Goal: Book appointment/travel/reservation

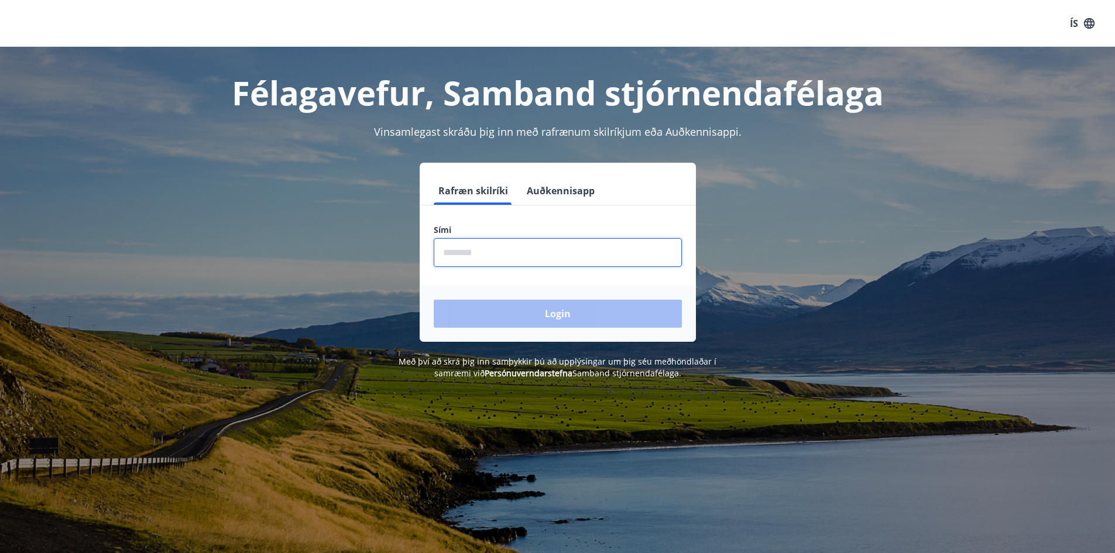
click at [488, 256] on input "phone" at bounding box center [558, 252] width 248 height 29
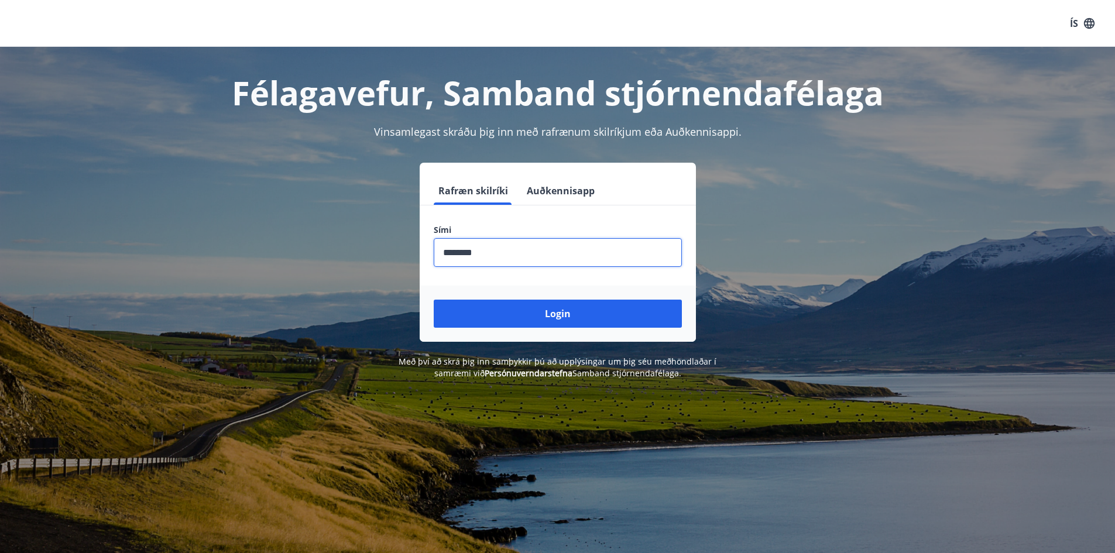
type input "********"
click at [434, 300] on button "Login" at bounding box center [558, 314] width 248 height 28
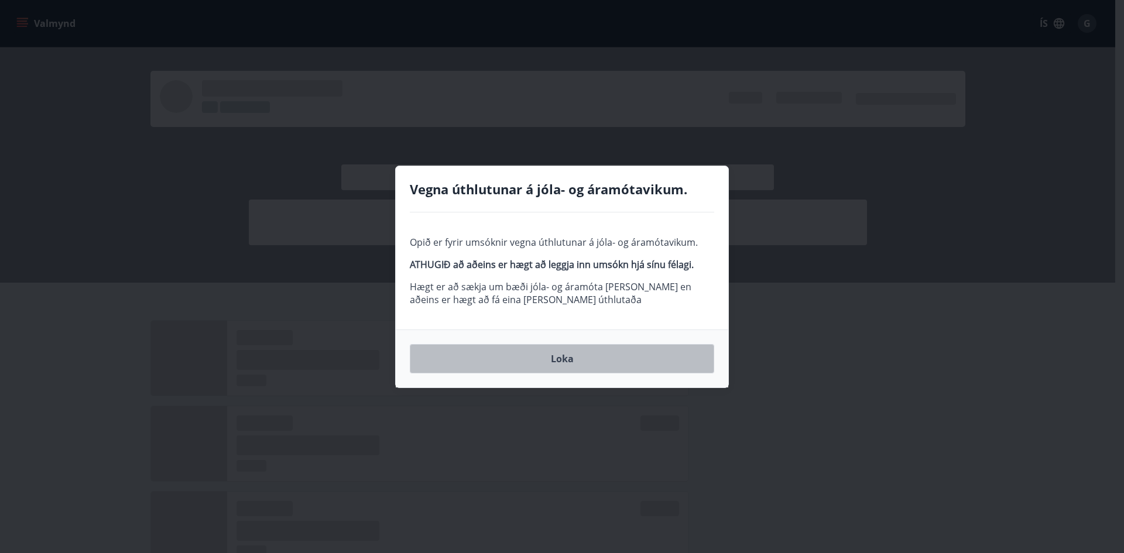
click at [560, 357] on button "Loka" at bounding box center [562, 358] width 304 height 29
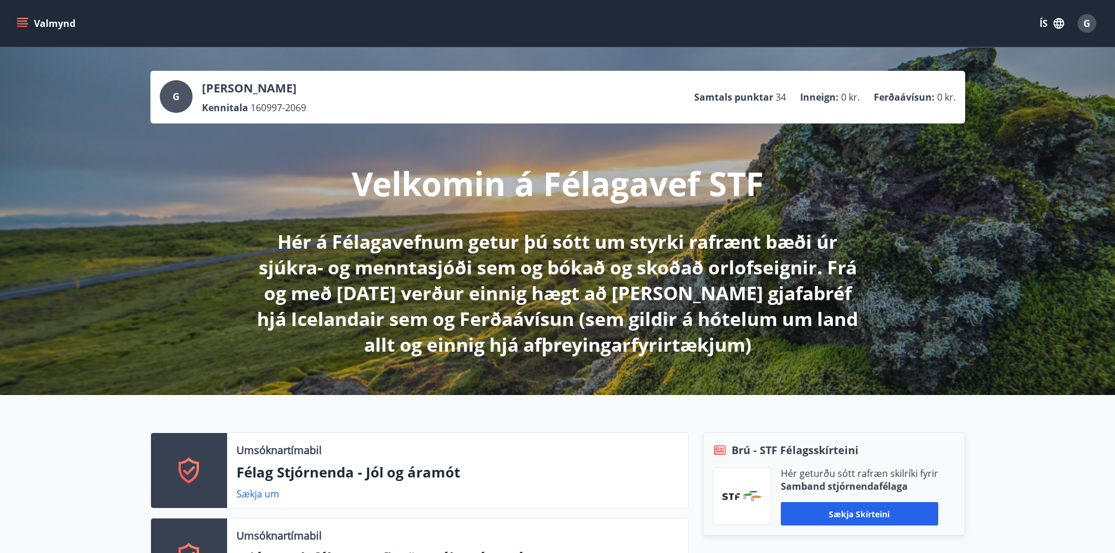
click at [19, 24] on icon "menu" at bounding box center [23, 23] width 13 height 1
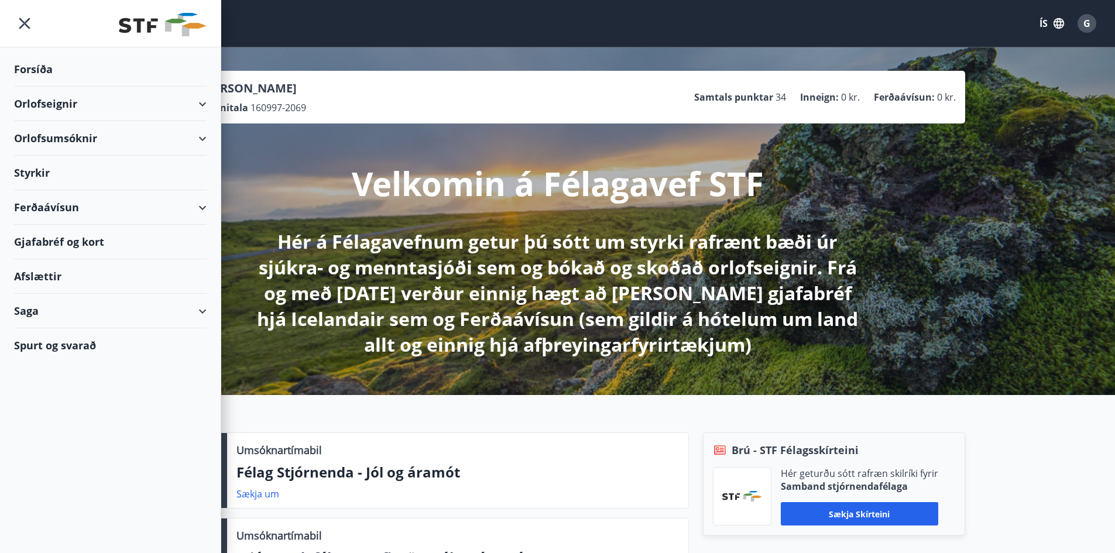
click at [192, 106] on div "Orlofseignir" at bounding box center [110, 104] width 193 height 35
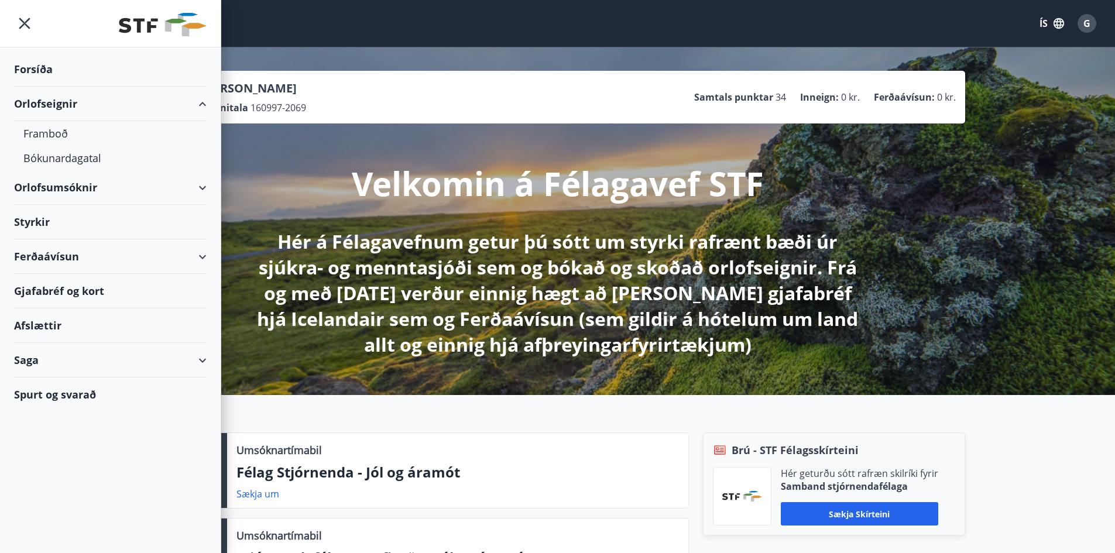
click at [189, 194] on div "Orlofsumsóknir" at bounding box center [110, 187] width 193 height 35
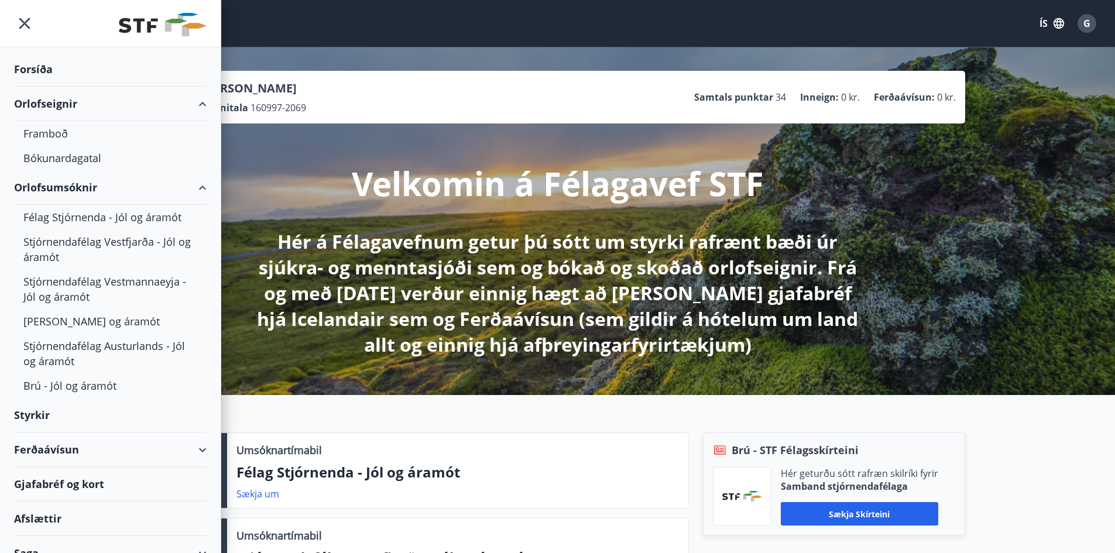
click at [192, 108] on div "Orlofseignir" at bounding box center [110, 104] width 193 height 35
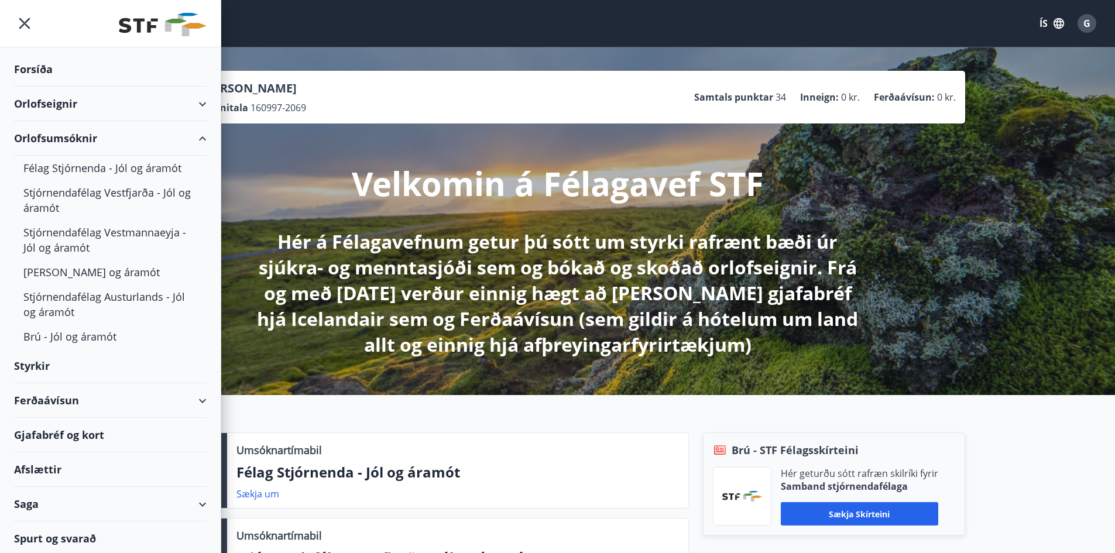
click at [189, 101] on div "Orlofseignir" at bounding box center [110, 104] width 193 height 35
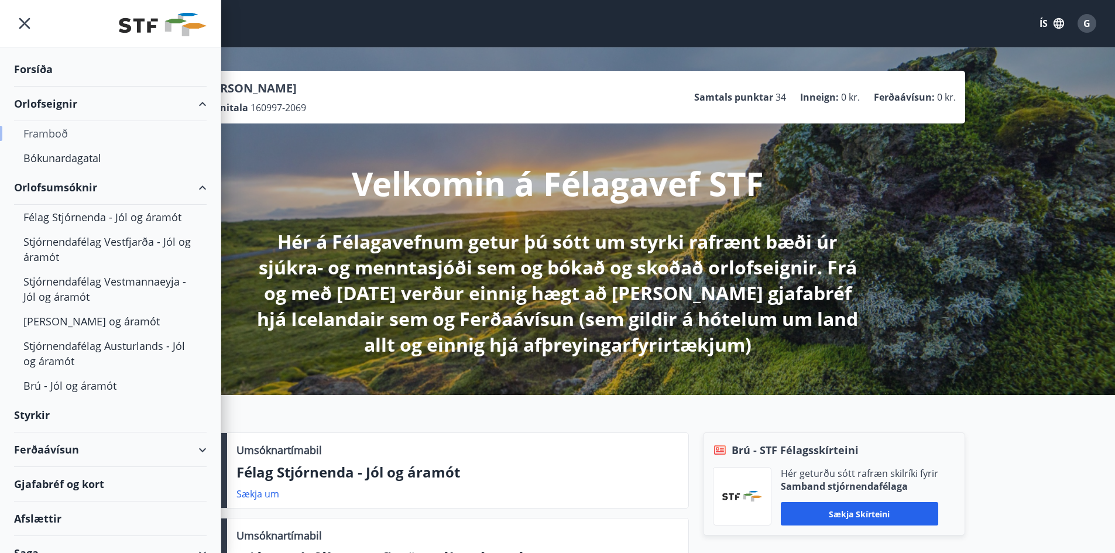
click at [50, 131] on div "Framboð" at bounding box center [110, 133] width 174 height 25
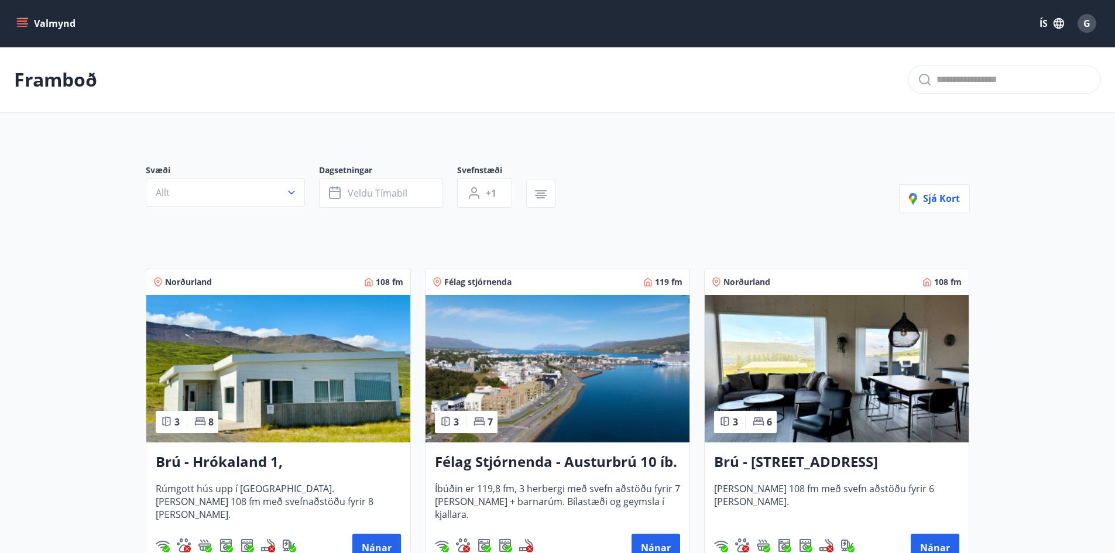
scroll to position [59, 0]
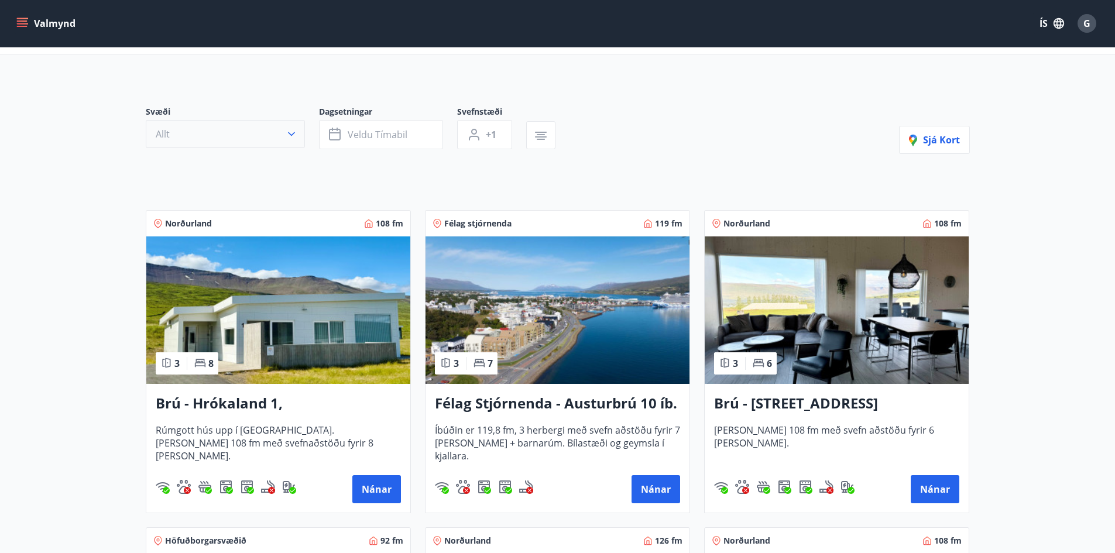
click at [289, 139] on icon "button" at bounding box center [292, 134] width 12 height 12
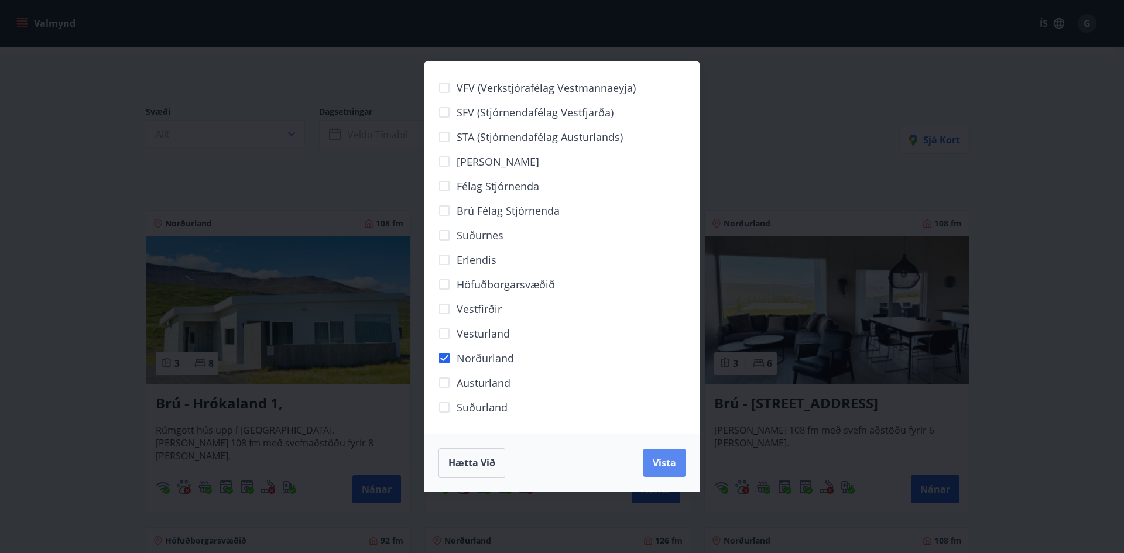
click at [669, 462] on span "Vista" at bounding box center [664, 463] width 23 height 13
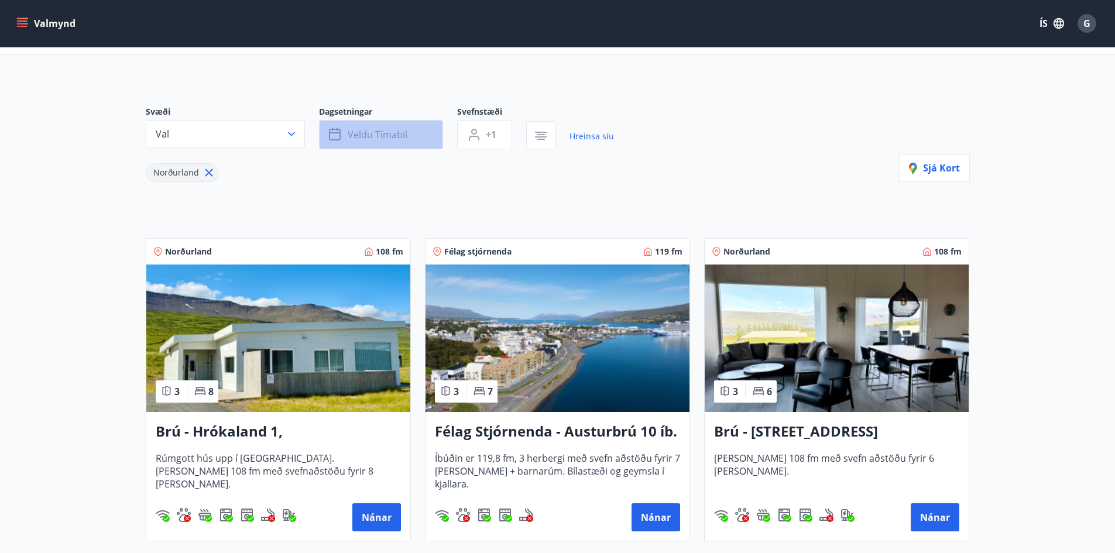
click at [376, 141] on button "Veldu tímabil" at bounding box center [381, 134] width 124 height 29
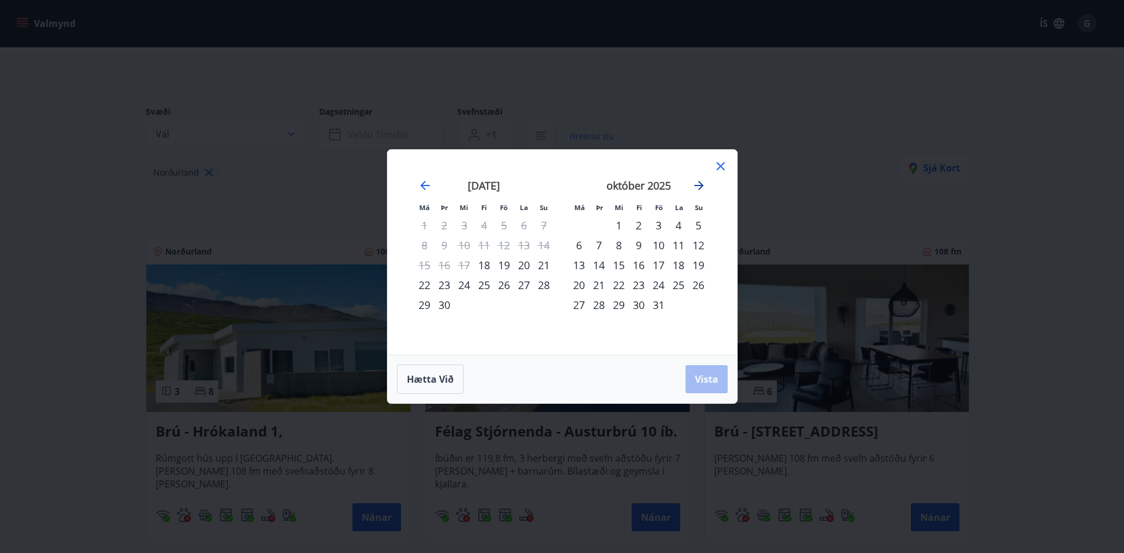
click at [695, 183] on icon "Move forward to switch to the next month." at bounding box center [699, 186] width 14 height 14
click at [637, 303] on div "27" at bounding box center [639, 305] width 20 height 20
click at [694, 304] on div "30" at bounding box center [698, 305] width 20 height 20
click at [705, 385] on span "Vista" at bounding box center [706, 379] width 23 height 13
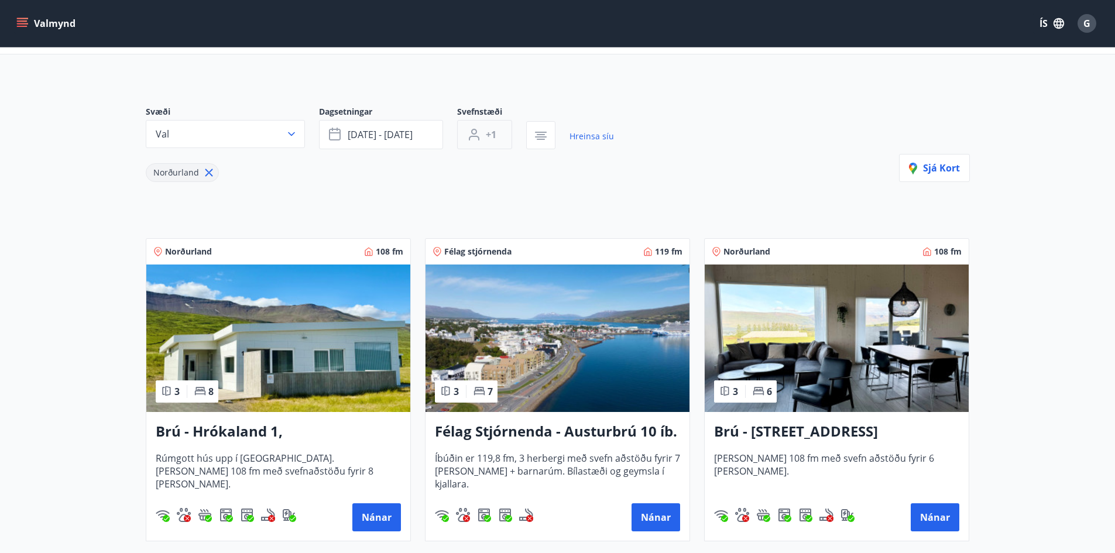
click at [481, 136] on button "+1" at bounding box center [484, 134] width 55 height 29
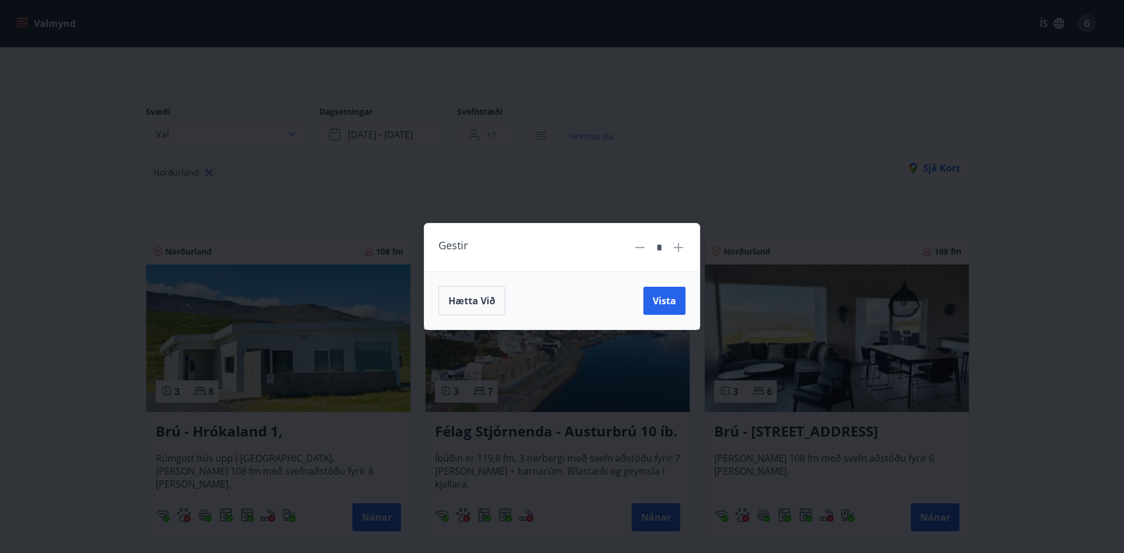
click at [672, 253] on icon at bounding box center [678, 248] width 14 height 14
click at [679, 248] on icon at bounding box center [678, 247] width 1 height 1
type input "*"
click at [662, 294] on button "Vista" at bounding box center [664, 301] width 42 height 28
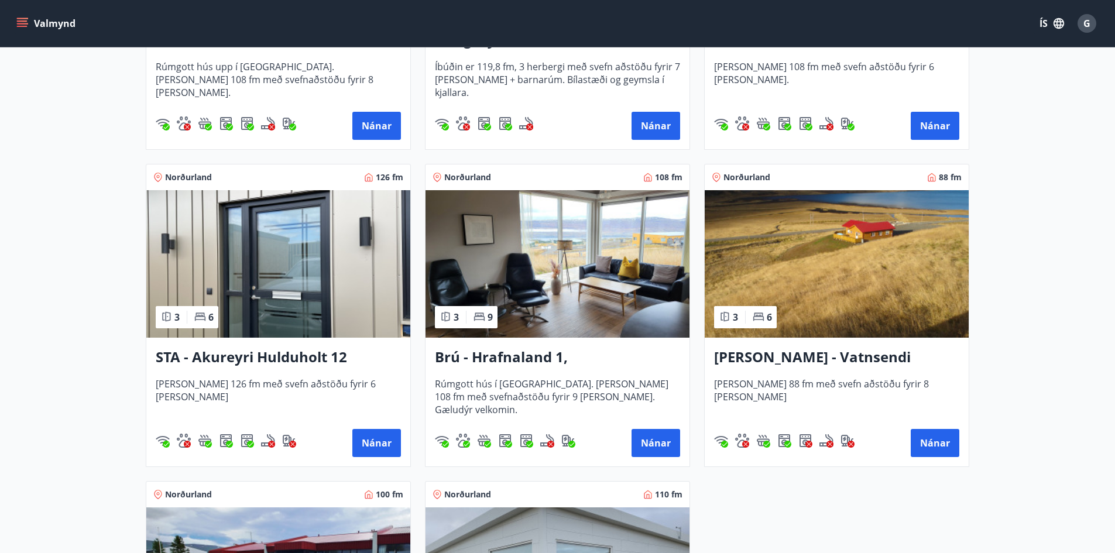
scroll to position [468, 0]
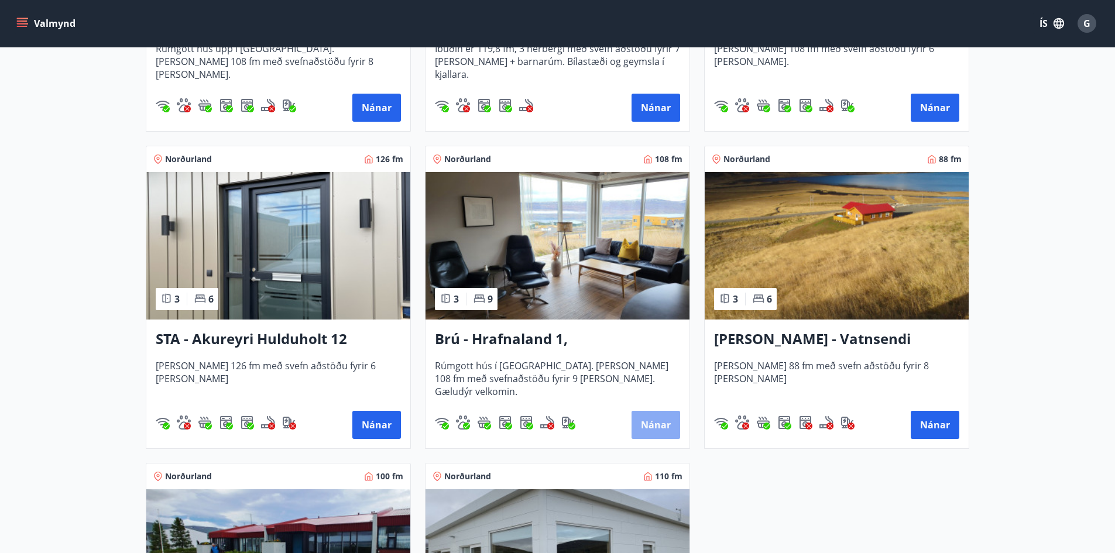
click at [659, 423] on button "Nánar" at bounding box center [656, 425] width 49 height 28
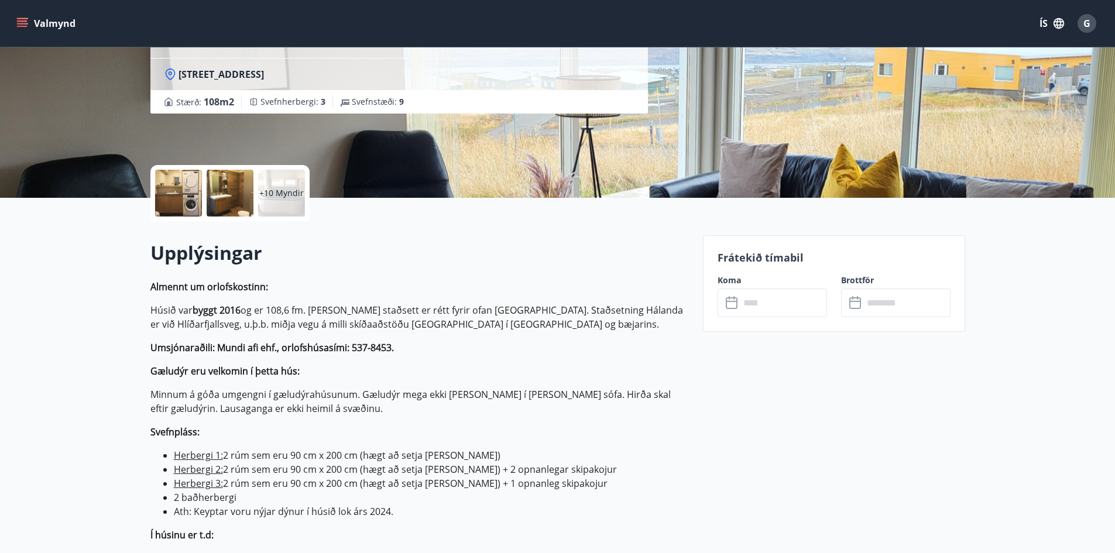
scroll to position [176, 0]
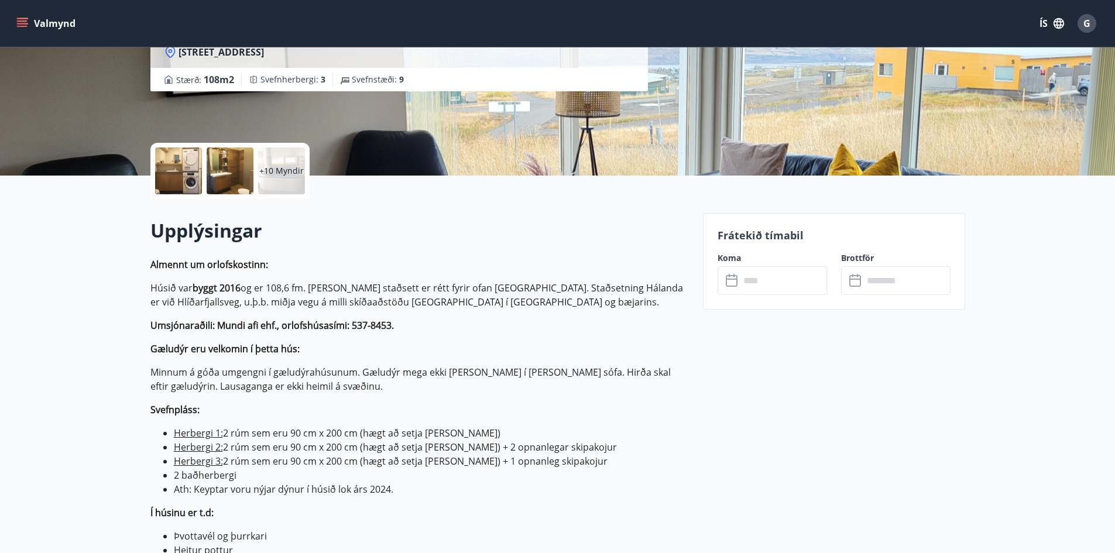
click at [751, 263] on label "Koma" at bounding box center [772, 258] width 109 height 12
click at [752, 294] on input "text" at bounding box center [783, 280] width 87 height 29
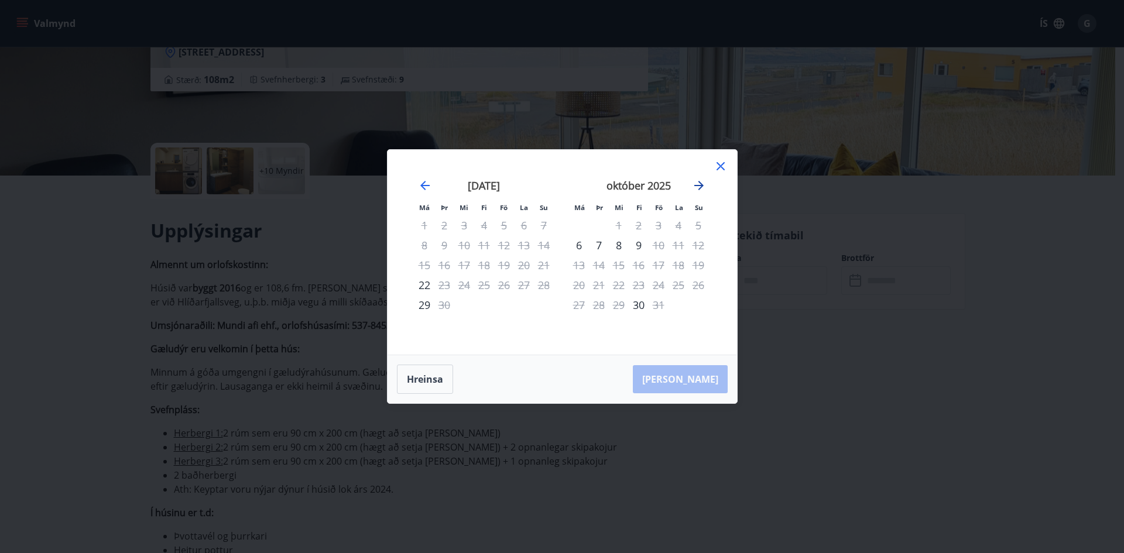
click at [702, 184] on icon "Move forward to switch to the next month." at bounding box center [699, 186] width 14 height 14
click at [714, 169] on icon at bounding box center [721, 166] width 14 height 14
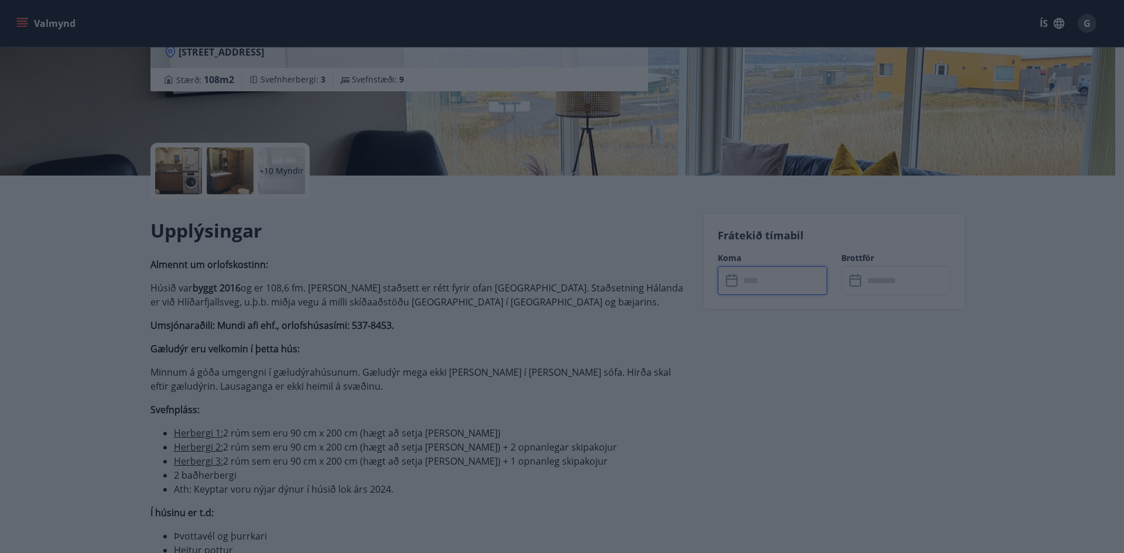
click at [726, 166] on div "Brú - Hrafnaland 1, [GEOGRAPHIC_DATA] (gæludýr velkomin) [GEOGRAPHIC_DATA] : 10…" at bounding box center [557, -1] width 815 height 351
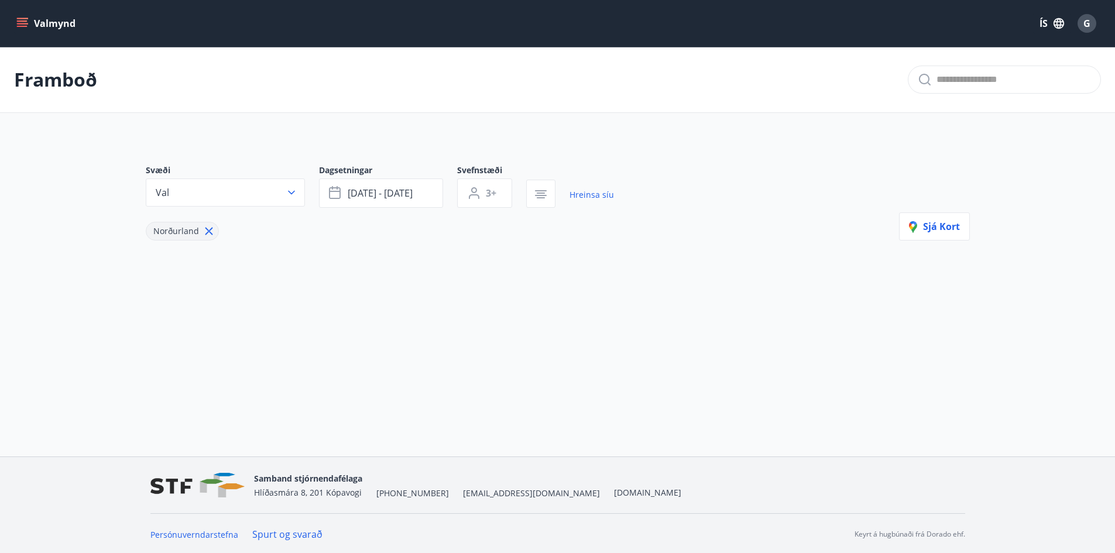
type input "*"
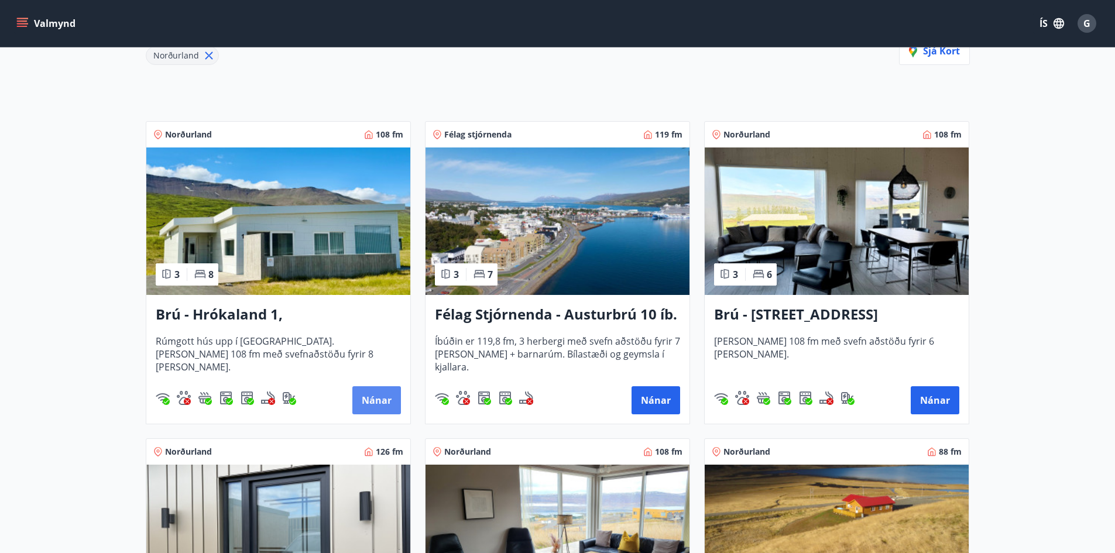
click at [377, 402] on button "Nánar" at bounding box center [376, 400] width 49 height 28
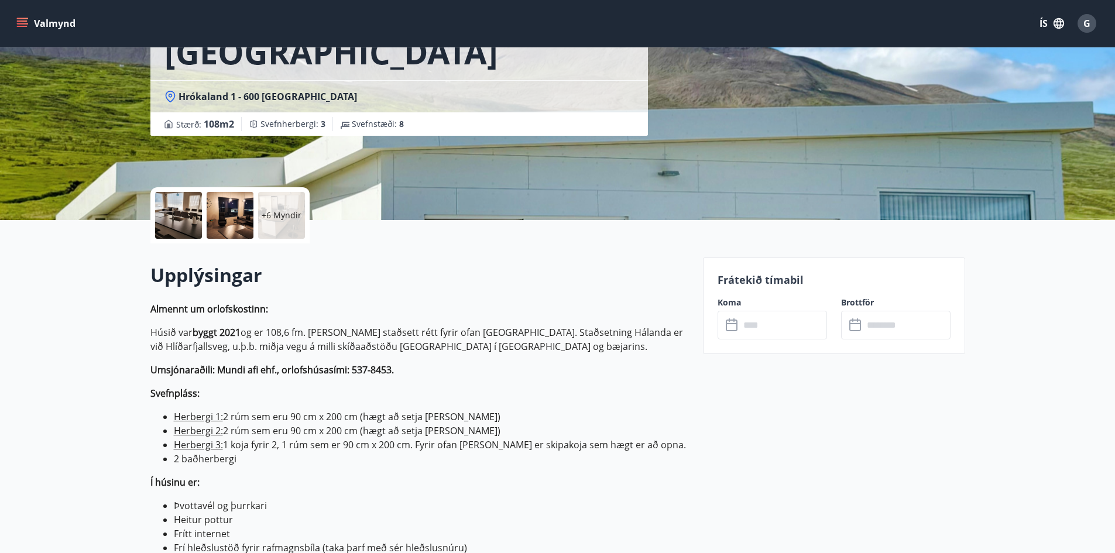
scroll to position [176, 0]
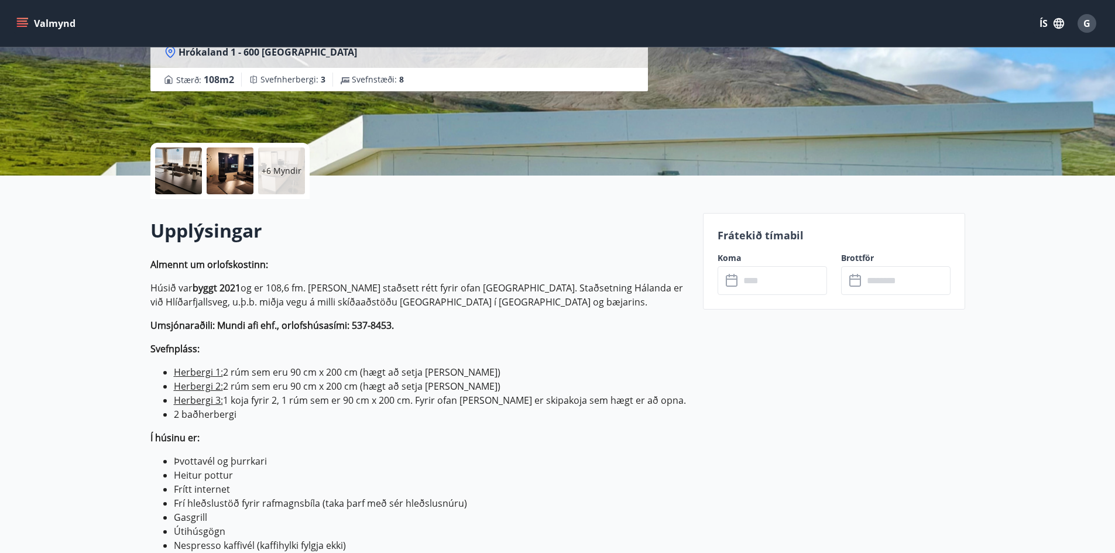
click at [738, 283] on icon at bounding box center [733, 281] width 14 height 14
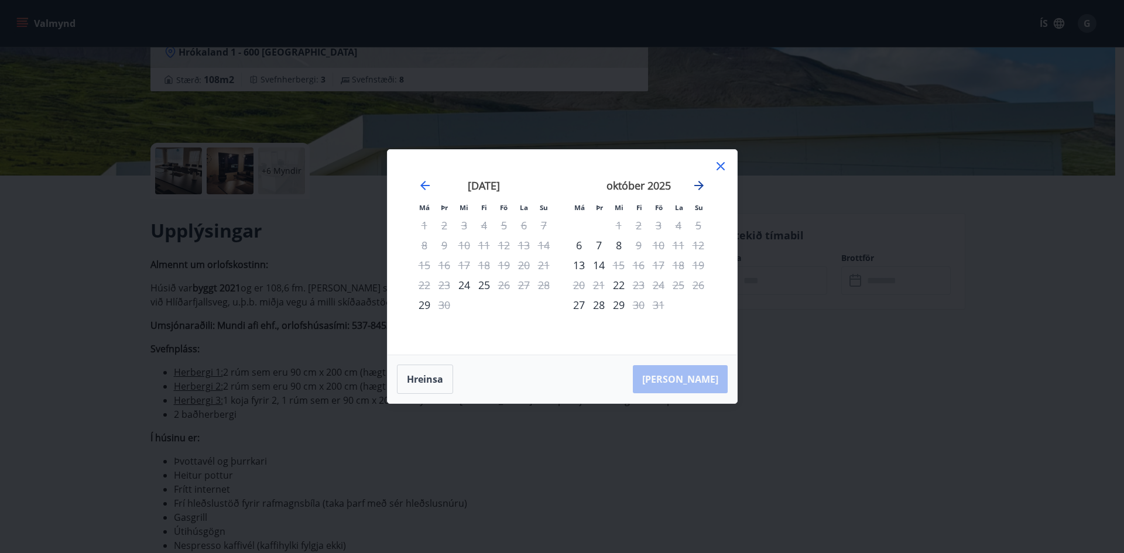
click at [698, 184] on icon "Move forward to switch to the next month." at bounding box center [699, 186] width 14 height 14
click at [662, 308] on div "28" at bounding box center [659, 305] width 20 height 20
click at [721, 167] on icon at bounding box center [721, 166] width 14 height 14
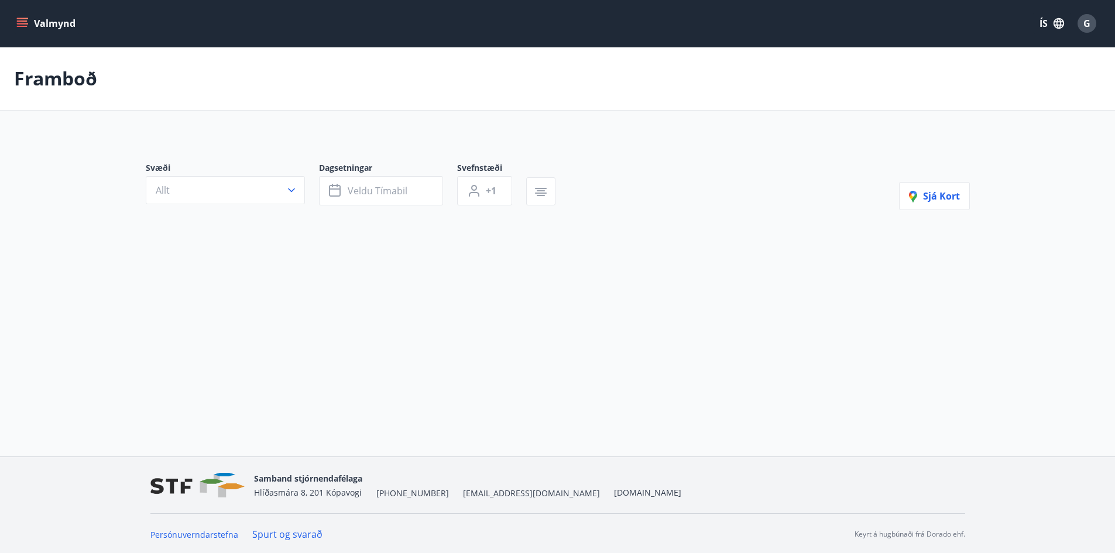
type input "*"
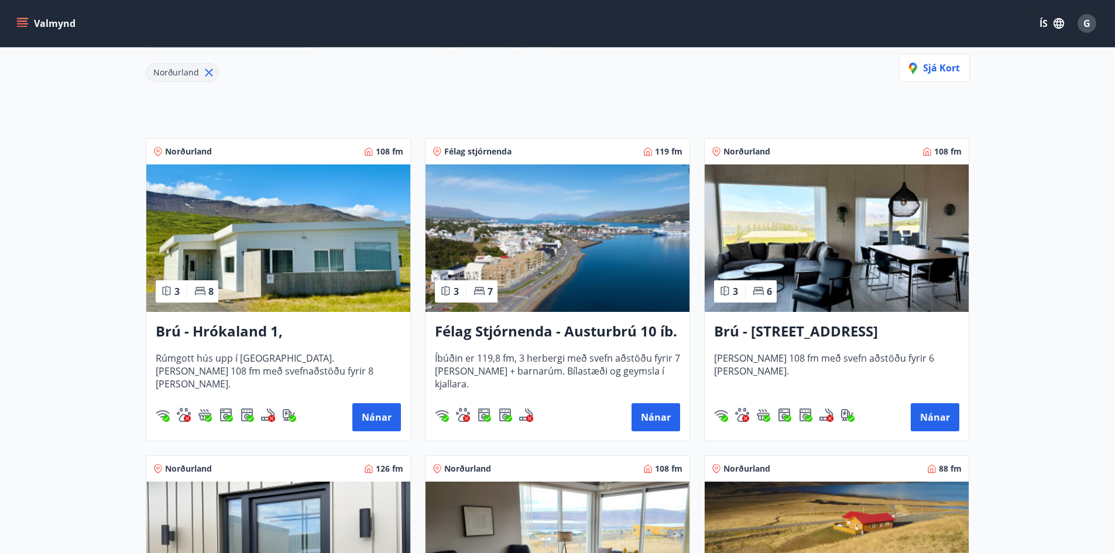
scroll to position [176, 0]
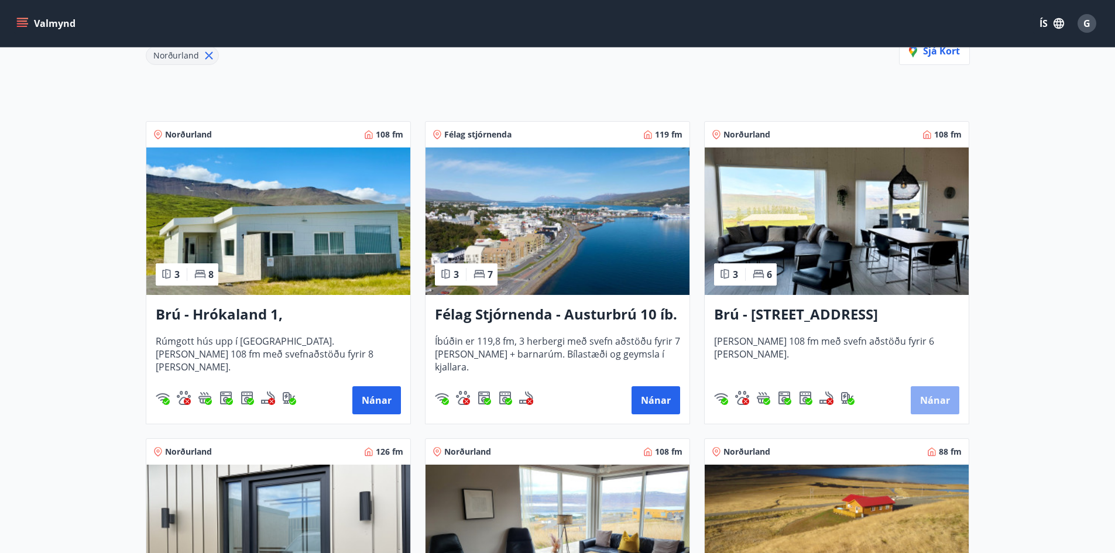
click at [933, 395] on button "Nánar" at bounding box center [935, 400] width 49 height 28
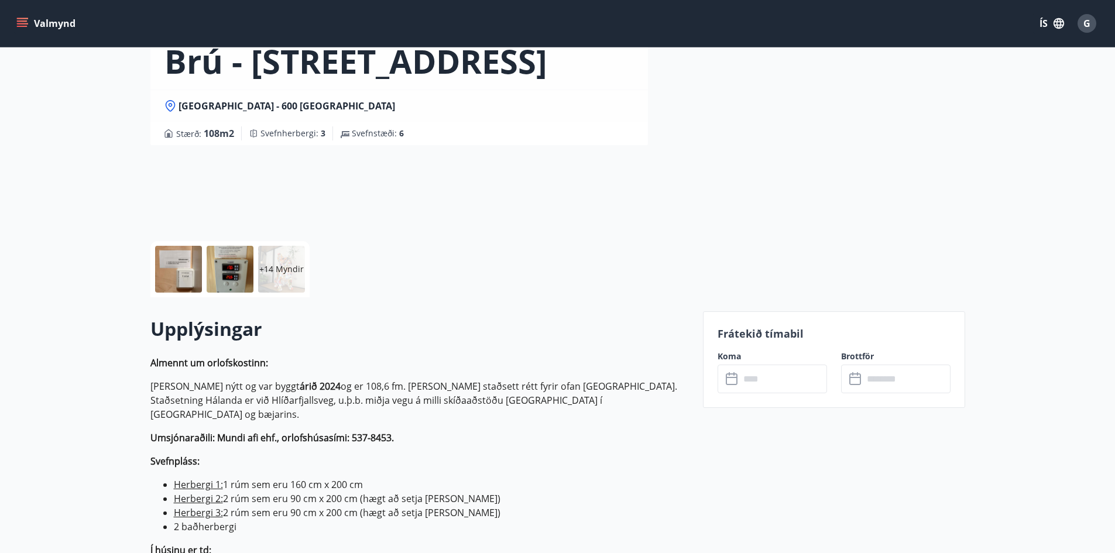
scroll to position [117, 0]
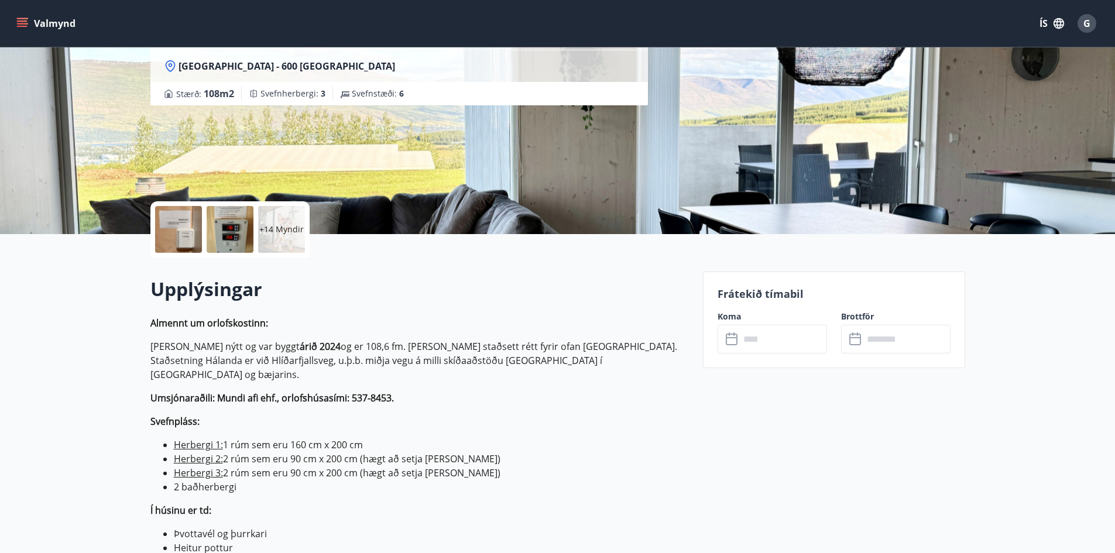
click at [767, 339] on input "text" at bounding box center [783, 339] width 87 height 29
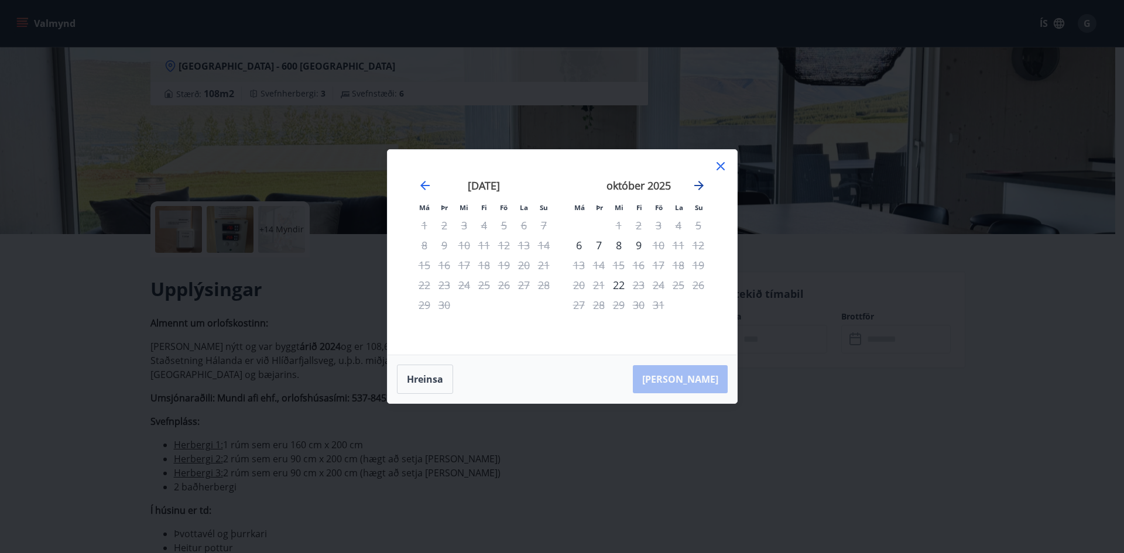
click at [704, 189] on icon "Move forward to switch to the next month." at bounding box center [699, 186] width 14 height 14
click at [724, 167] on icon at bounding box center [721, 166] width 14 height 14
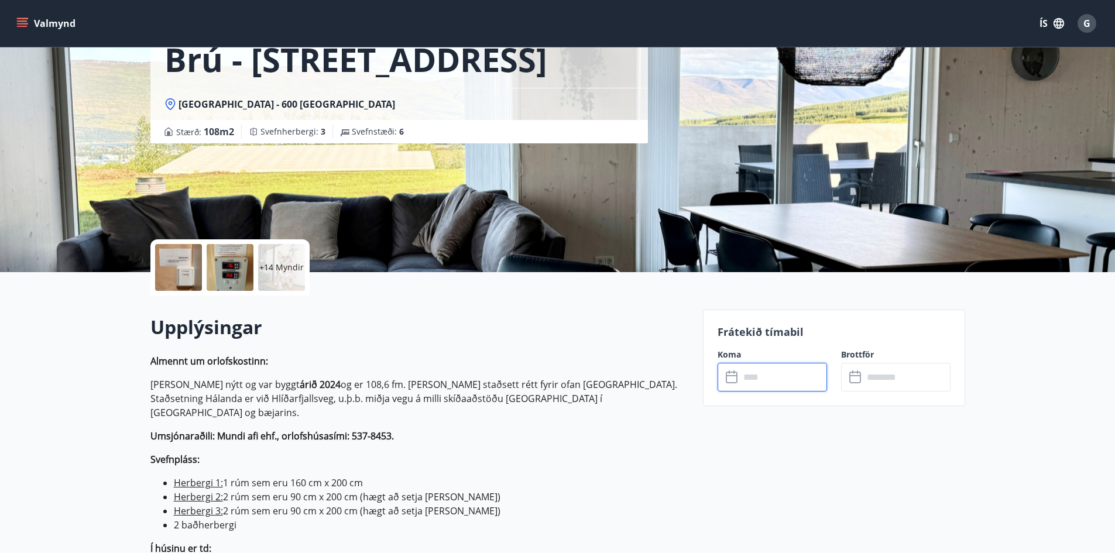
scroll to position [0, 0]
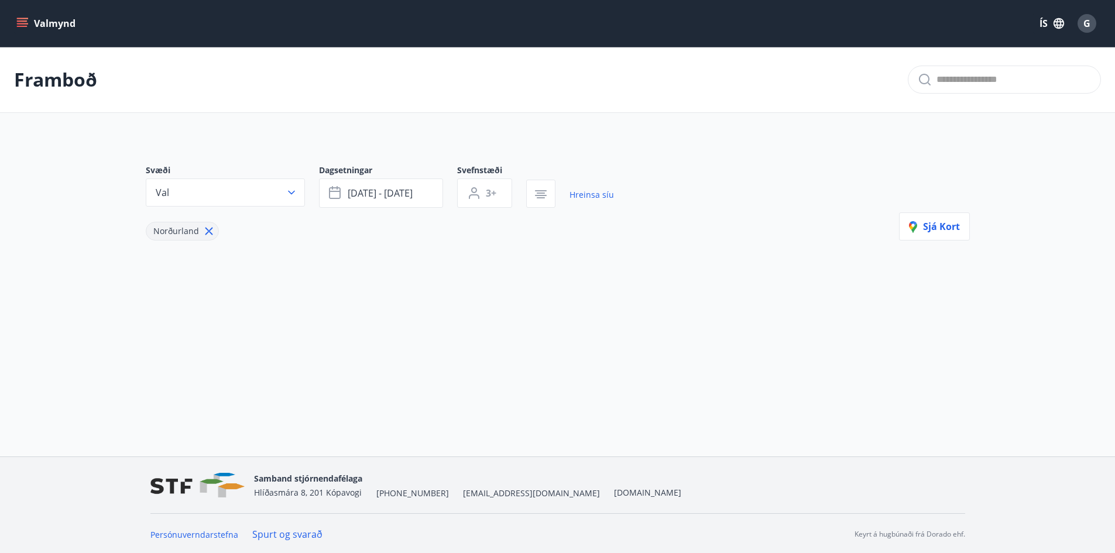
type input "*"
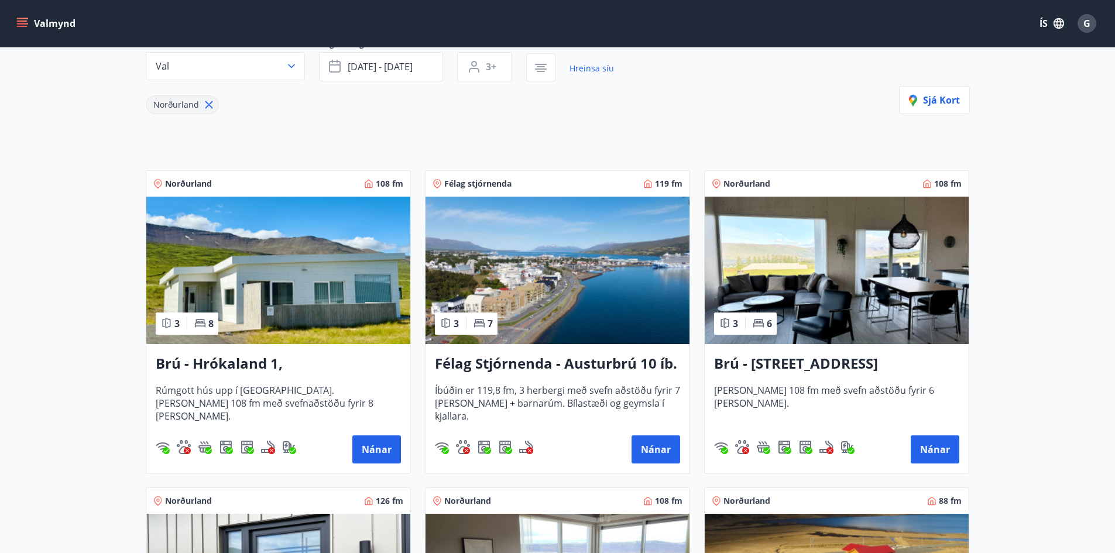
scroll to position [176, 0]
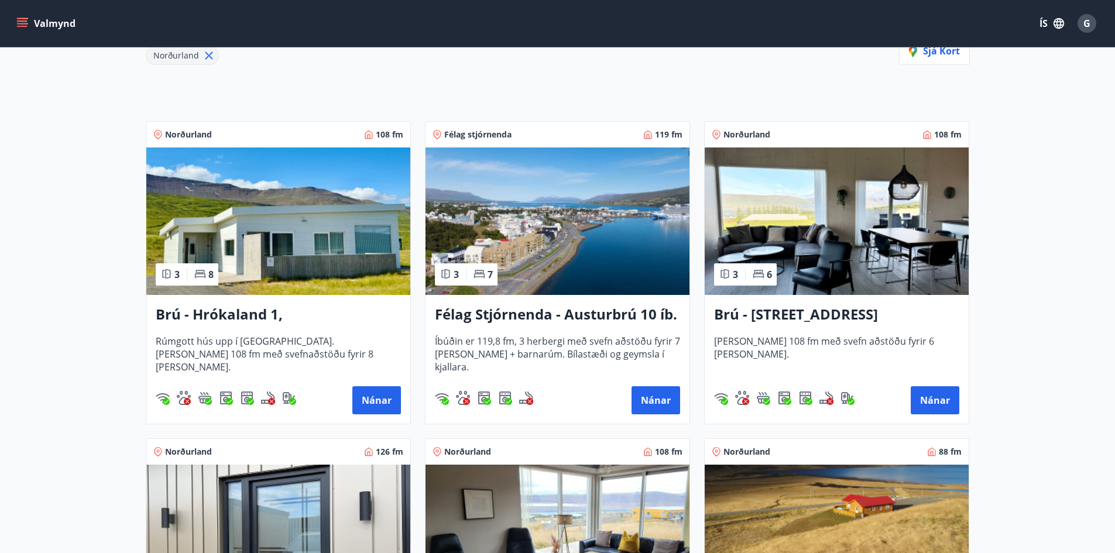
click at [564, 309] on h3 "Félag Stjórnenda - Austurbrú 10 íb. 201" at bounding box center [557, 314] width 245 height 21
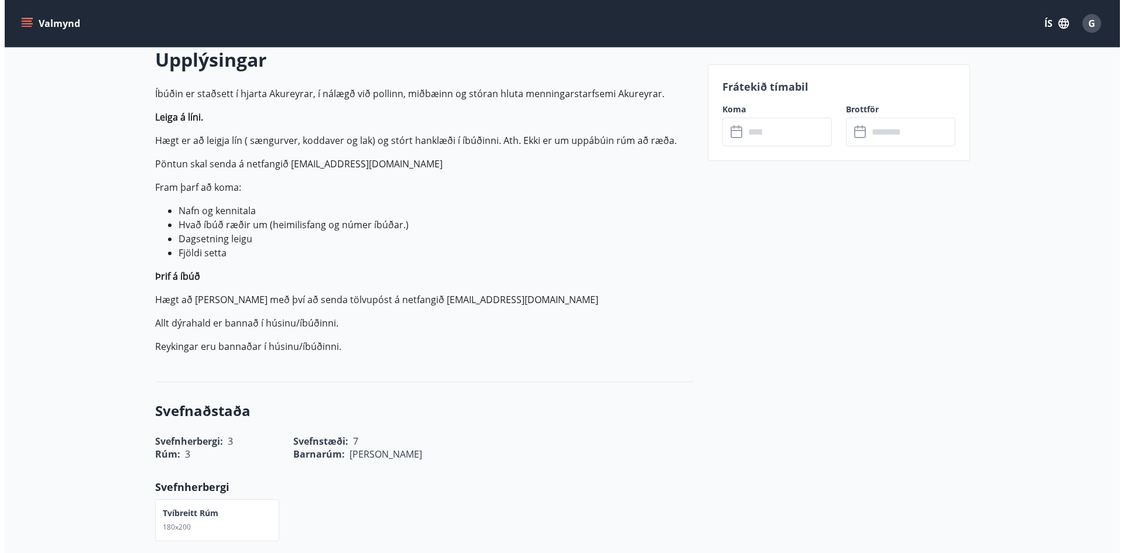
scroll to position [234, 0]
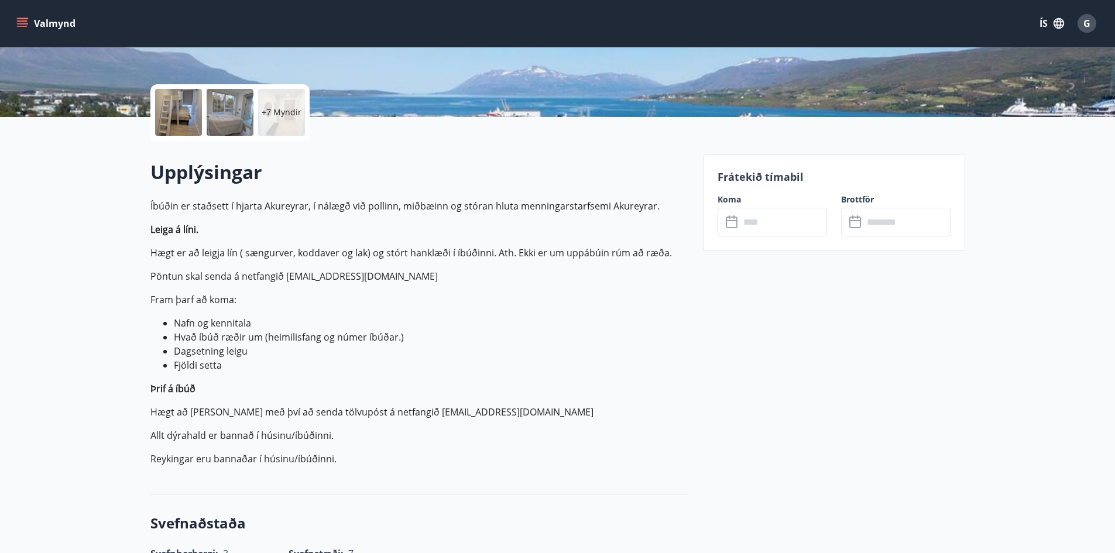
click at [232, 108] on div at bounding box center [230, 112] width 47 height 47
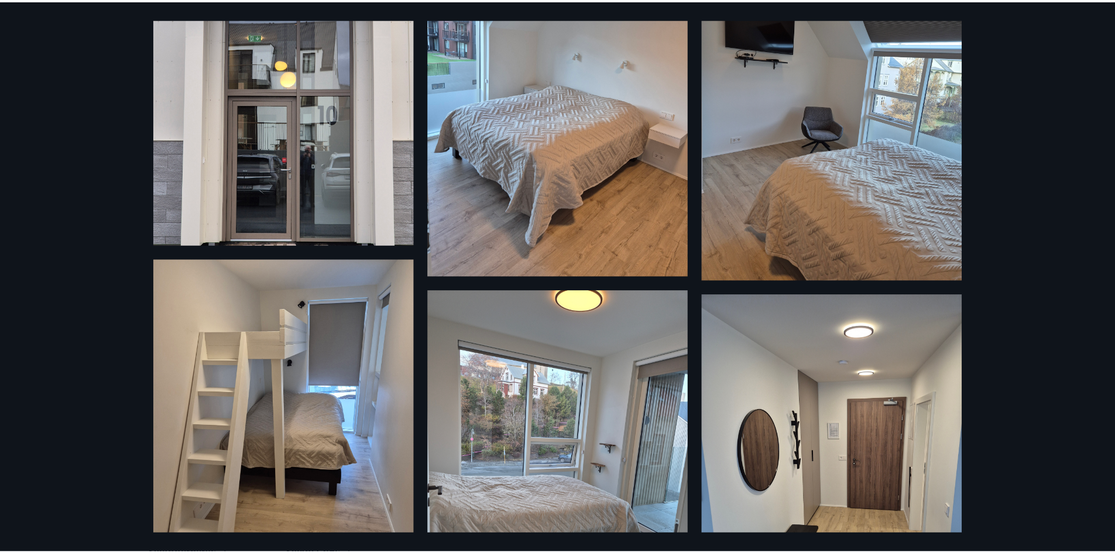
scroll to position [0, 0]
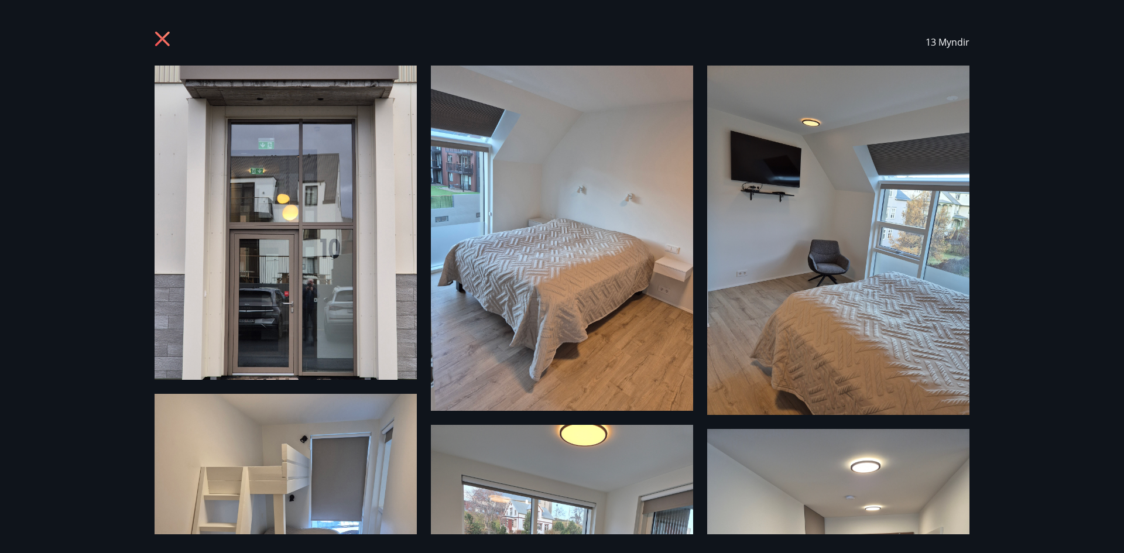
click at [155, 35] on icon at bounding box center [164, 40] width 19 height 19
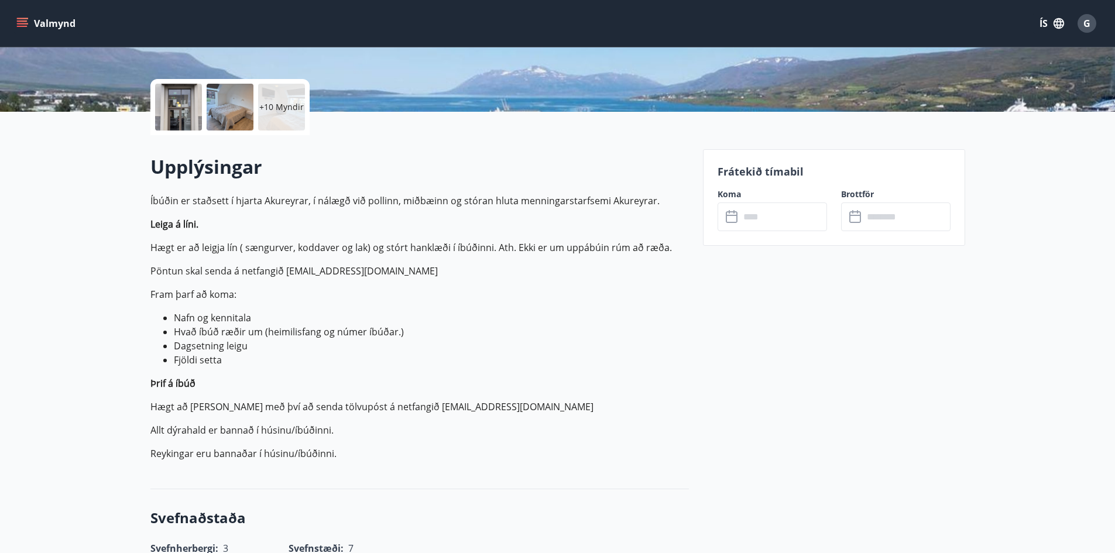
scroll to position [234, 0]
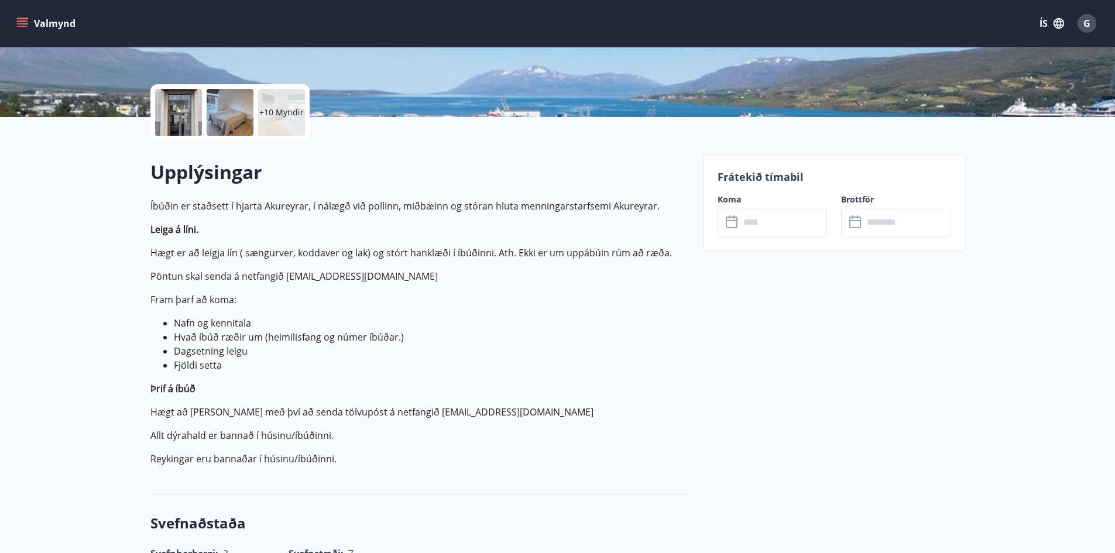
click at [740, 221] on input "text" at bounding box center [783, 222] width 87 height 29
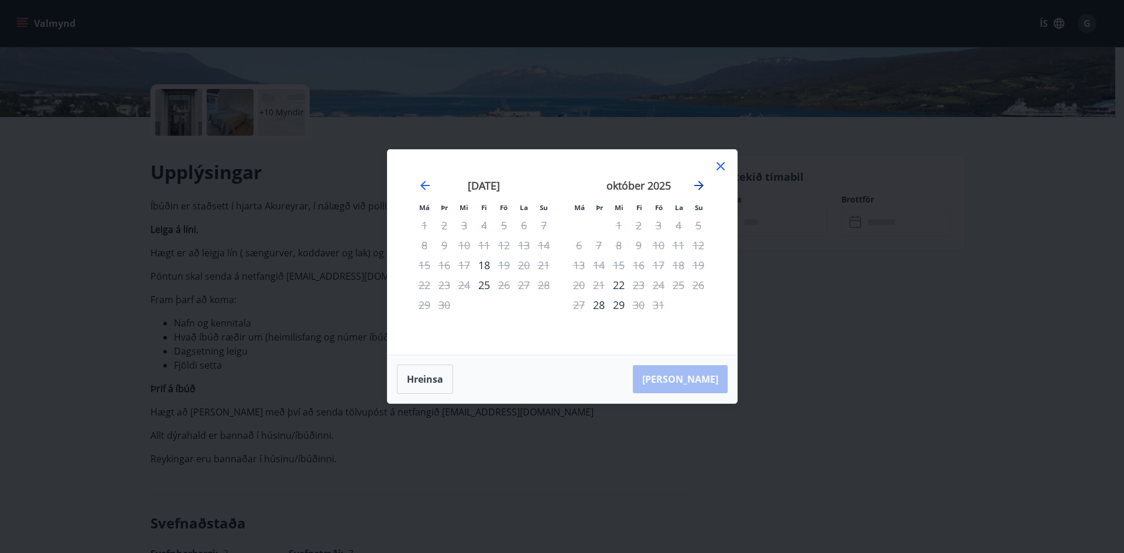
click at [700, 182] on icon "Move forward to switch to the next month." at bounding box center [698, 185] width 9 height 9
click at [721, 165] on icon at bounding box center [721, 166] width 14 height 14
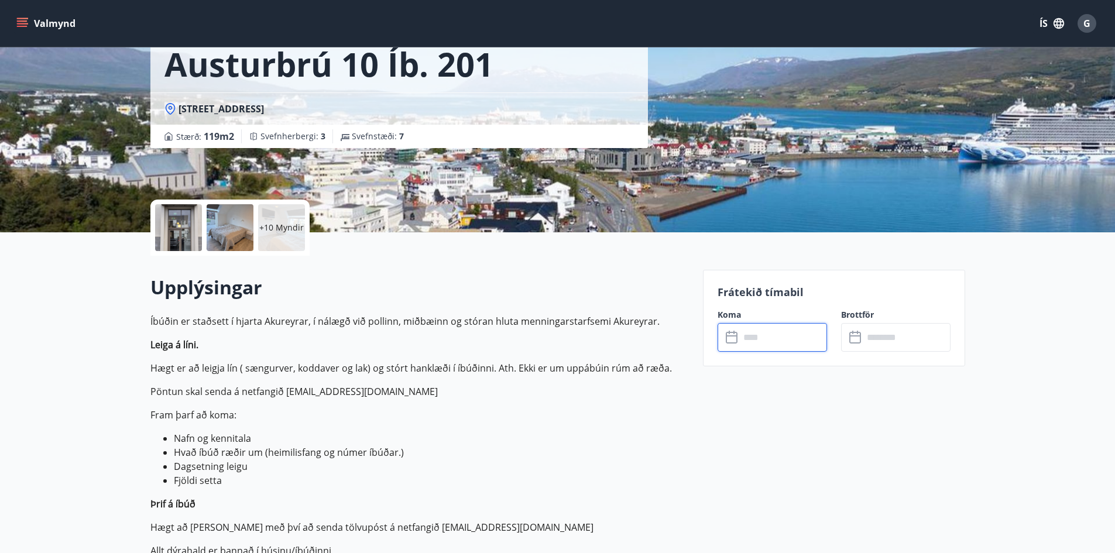
scroll to position [0, 0]
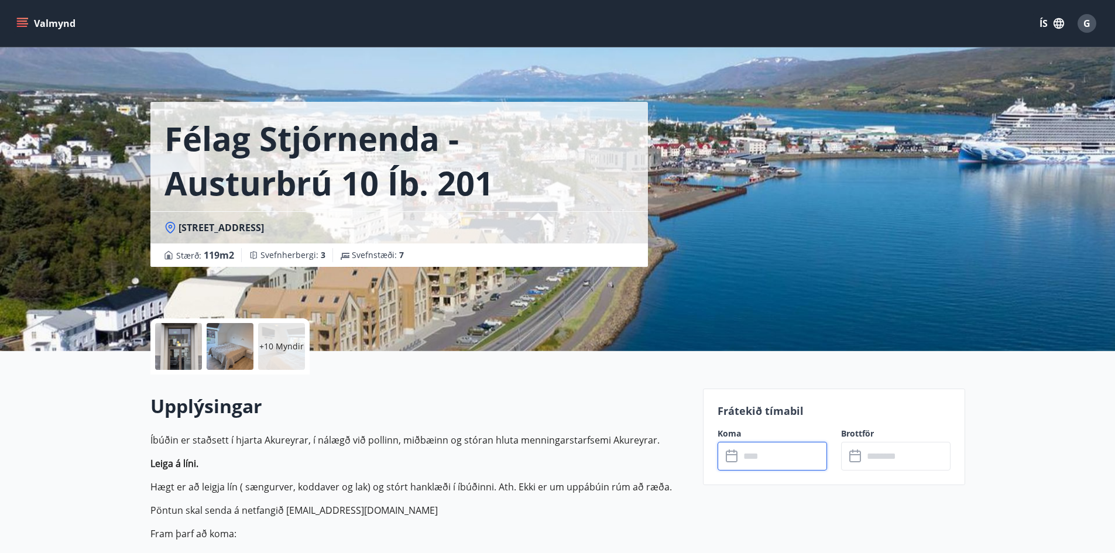
click at [36, 22] on button "Valmynd" at bounding box center [47, 23] width 66 height 21
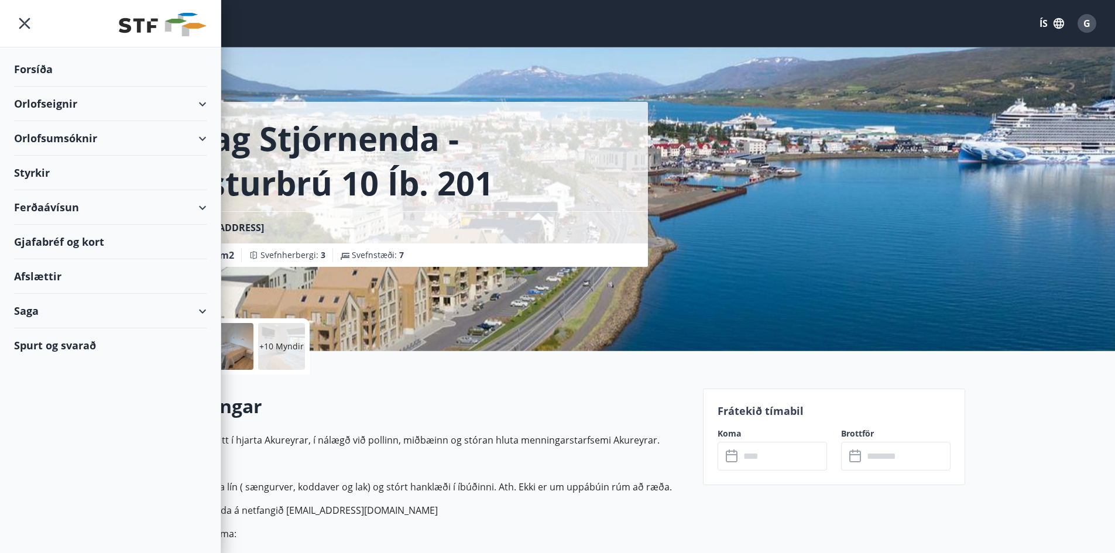
click at [34, 70] on div "Forsíða" at bounding box center [110, 69] width 193 height 35
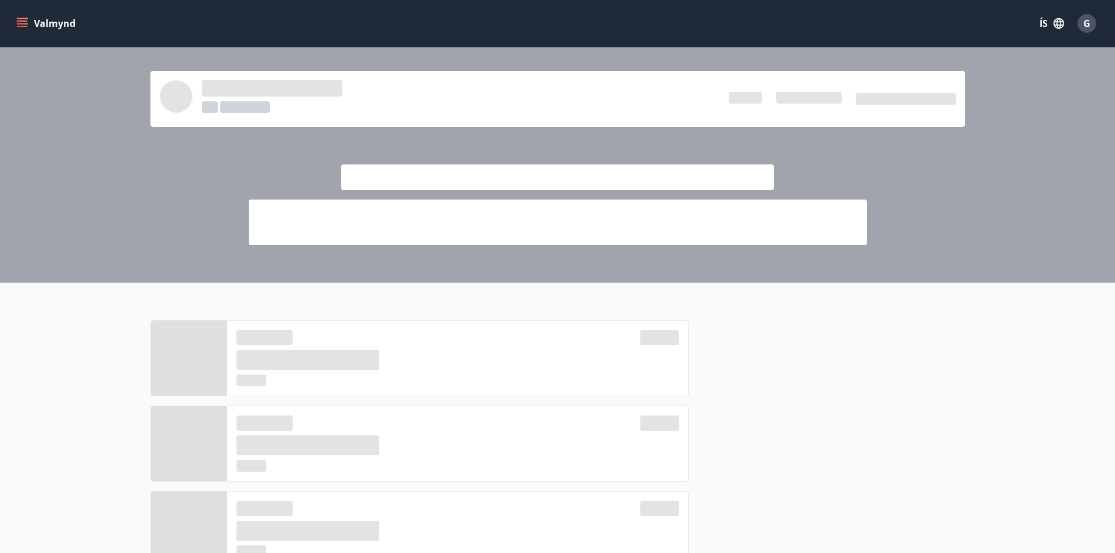
click at [32, 32] on button "Valmynd" at bounding box center [47, 23] width 66 height 21
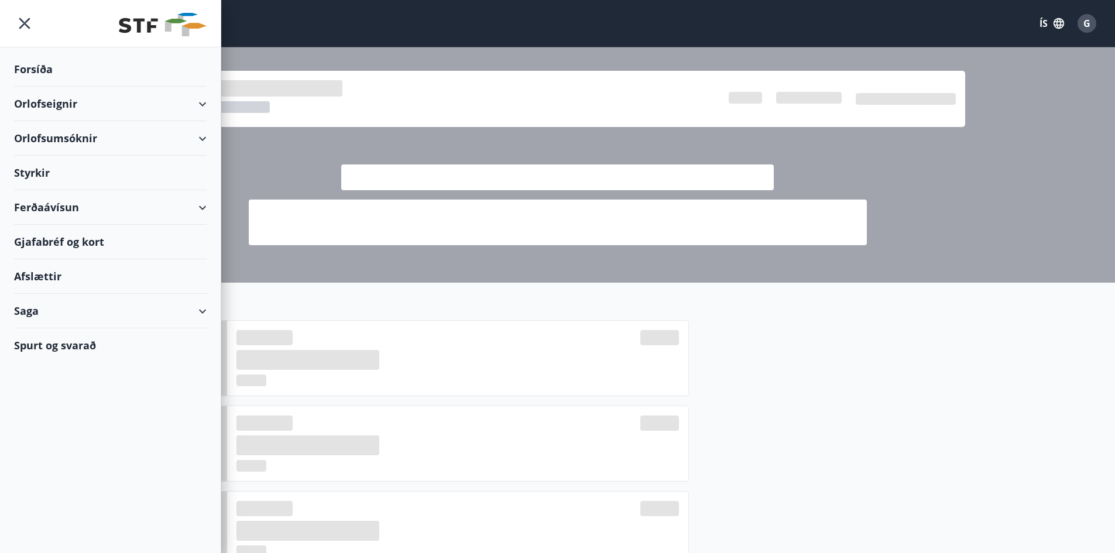
click at [80, 97] on div "Orlofseignir" at bounding box center [110, 104] width 193 height 35
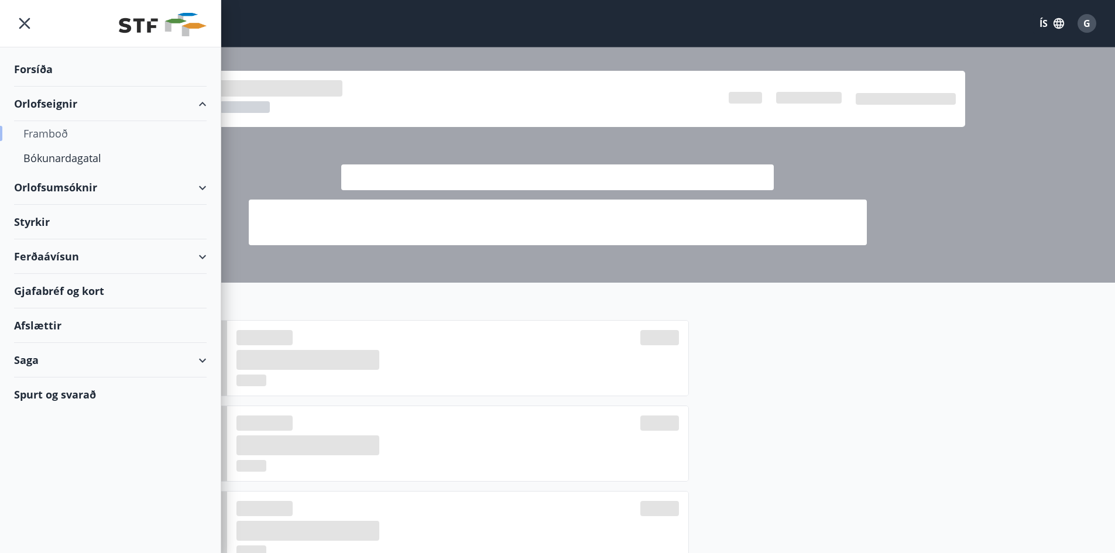
click at [44, 132] on div "Framboð" at bounding box center [110, 133] width 174 height 25
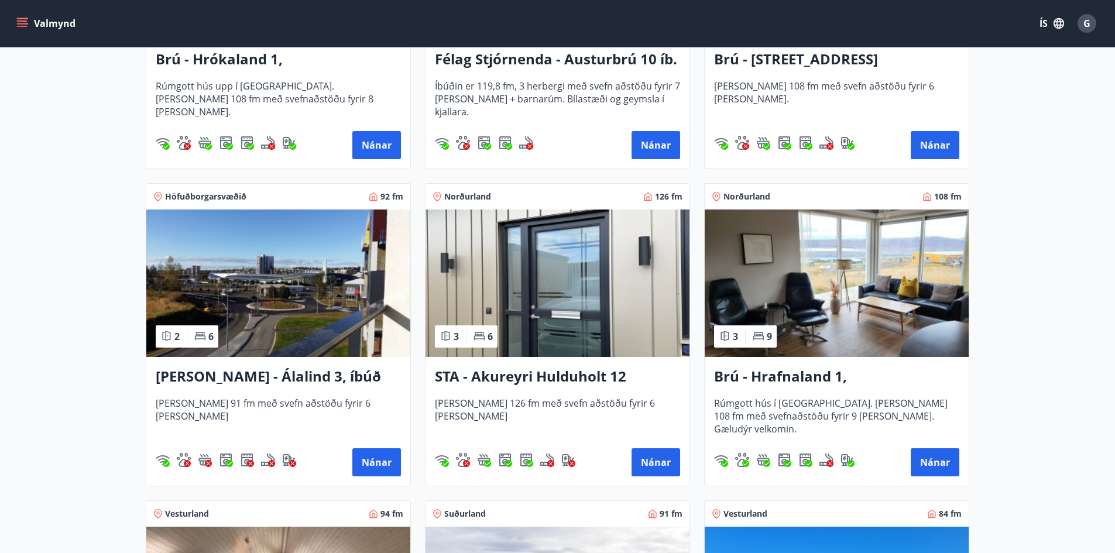
scroll to position [410, 0]
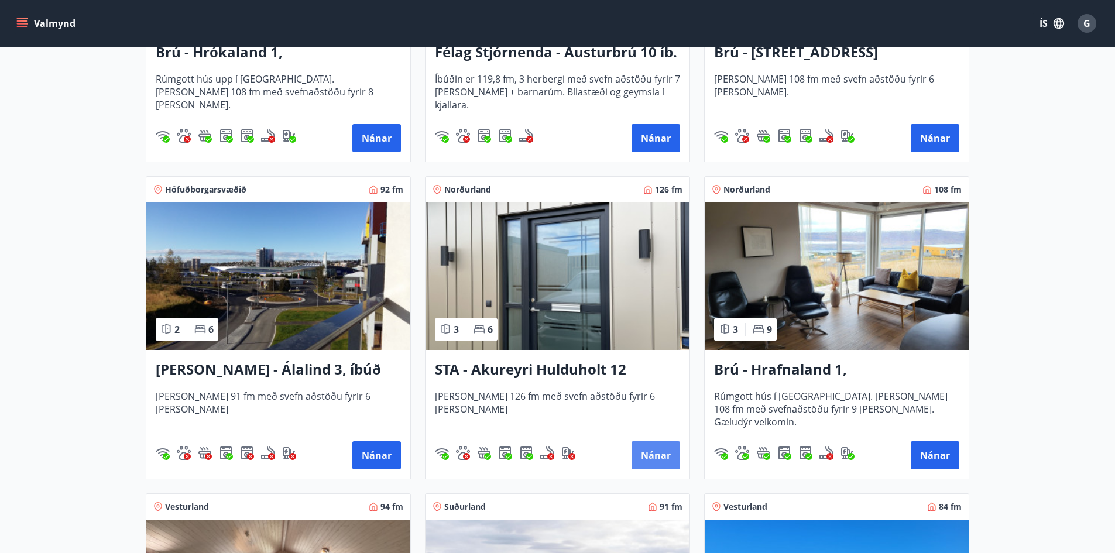
click at [652, 453] on button "Nánar" at bounding box center [656, 455] width 49 height 28
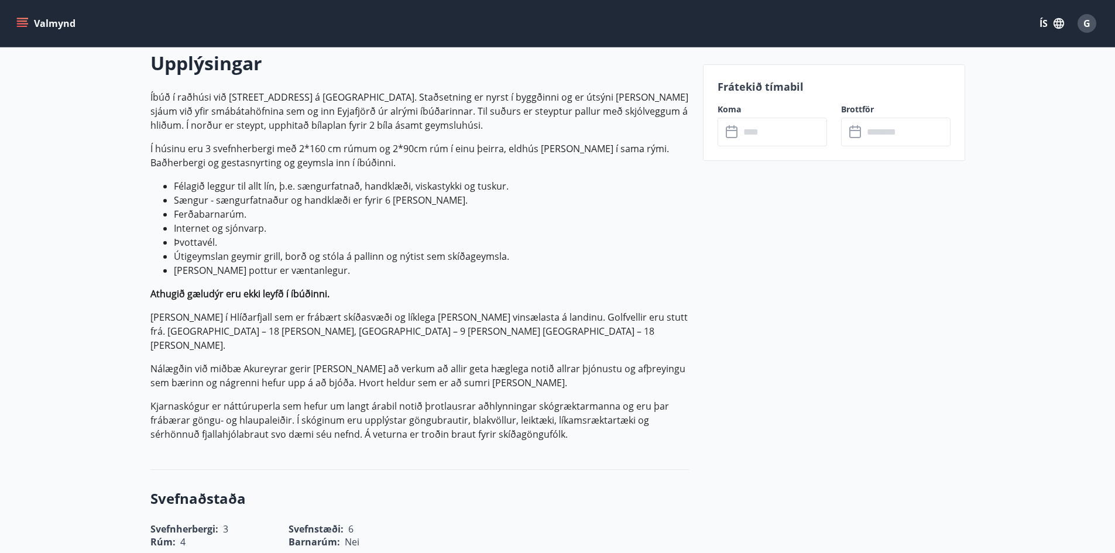
scroll to position [351, 0]
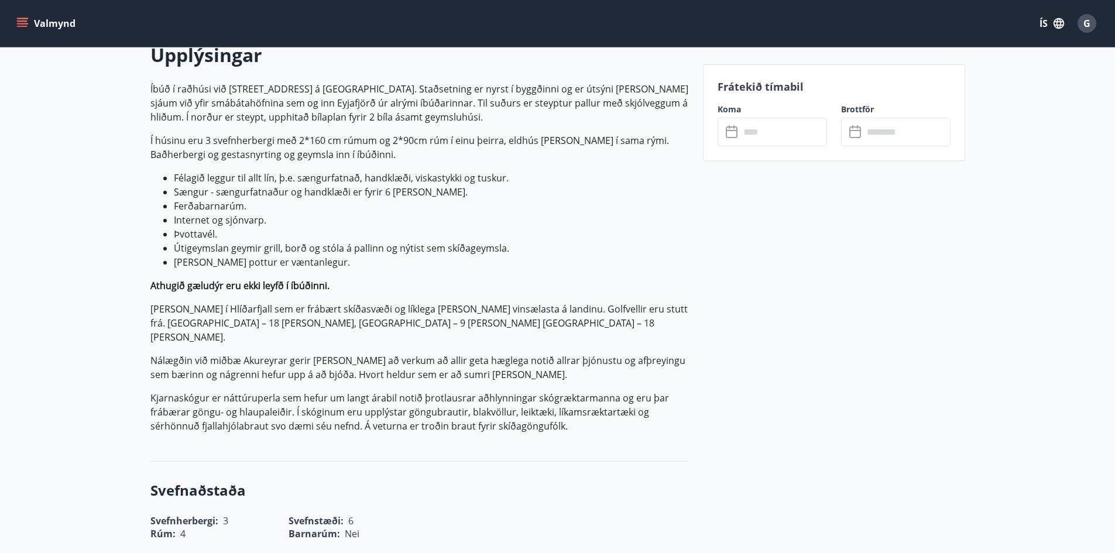
click at [740, 134] on input "text" at bounding box center [783, 132] width 87 height 29
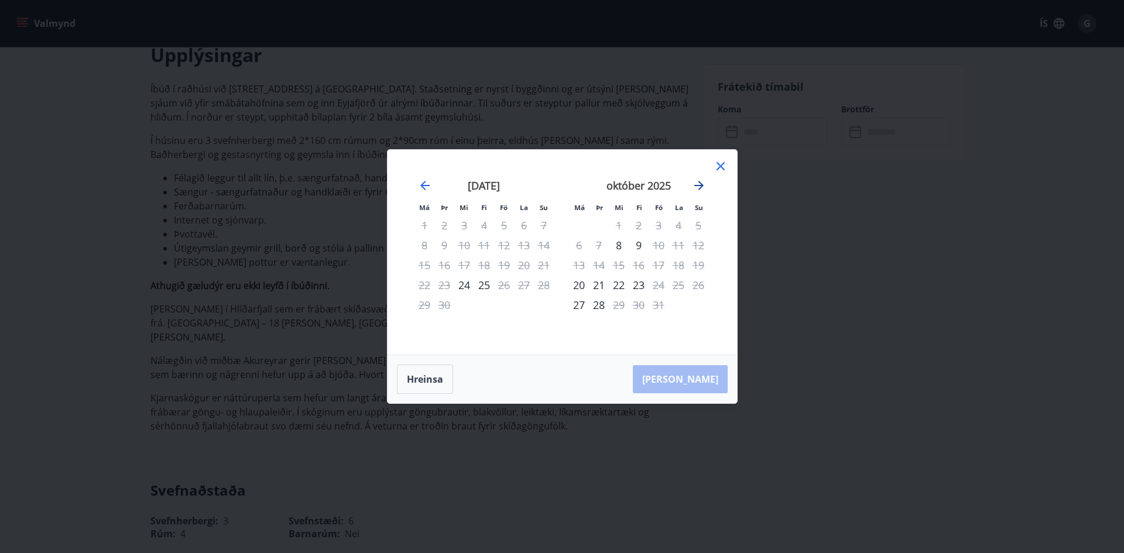
click at [697, 190] on icon "Move forward to switch to the next month." at bounding box center [699, 186] width 14 height 14
click at [677, 307] on div "29" at bounding box center [679, 305] width 20 height 20
click at [663, 307] on div "28" at bounding box center [659, 305] width 20 height 20
click at [637, 306] on div "27" at bounding box center [639, 305] width 20 height 20
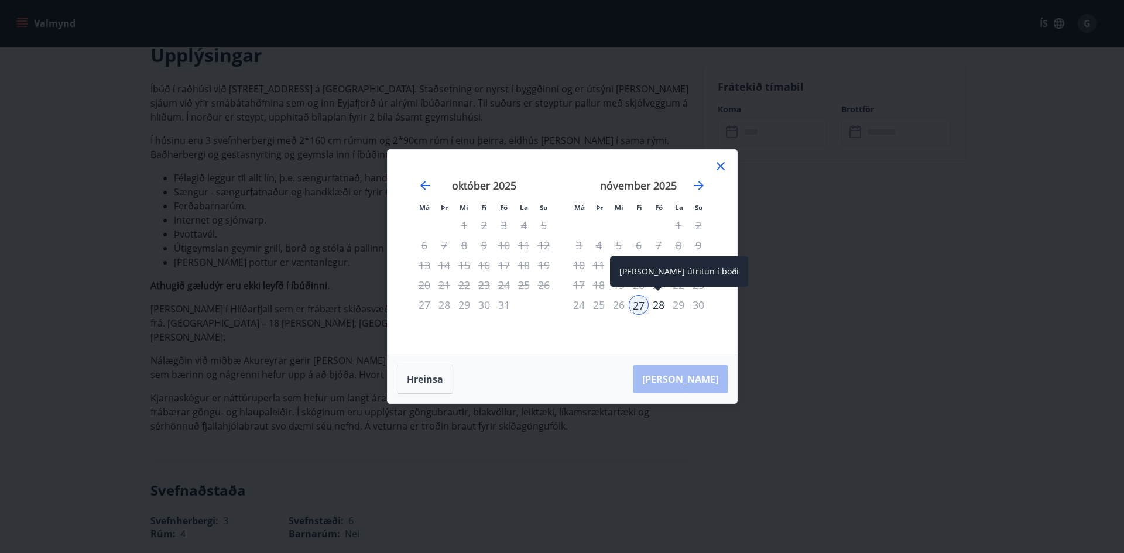
click at [658, 306] on div "28" at bounding box center [659, 305] width 20 height 20
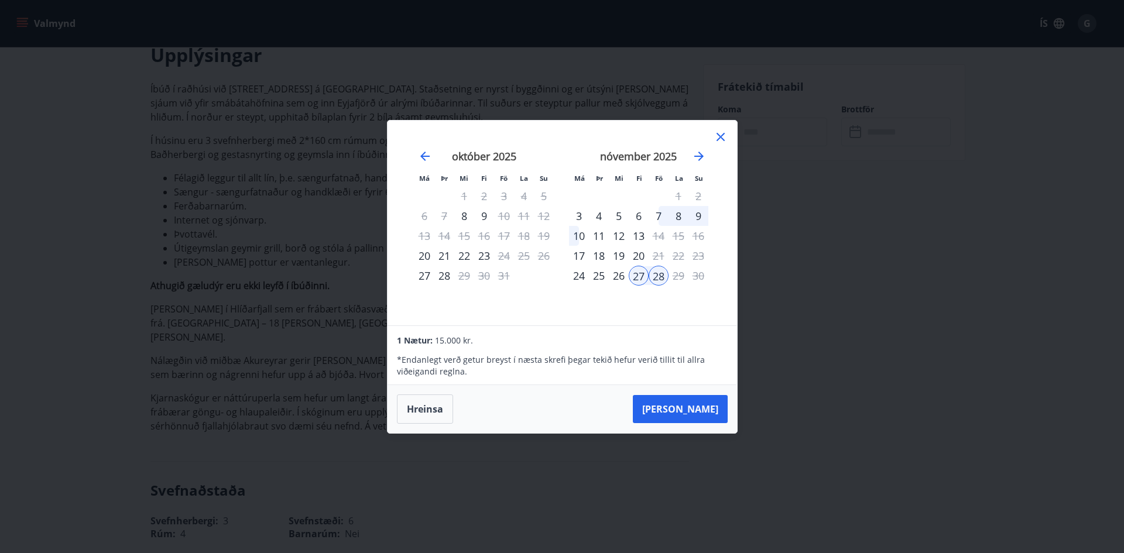
click at [718, 138] on icon at bounding box center [721, 137] width 14 height 14
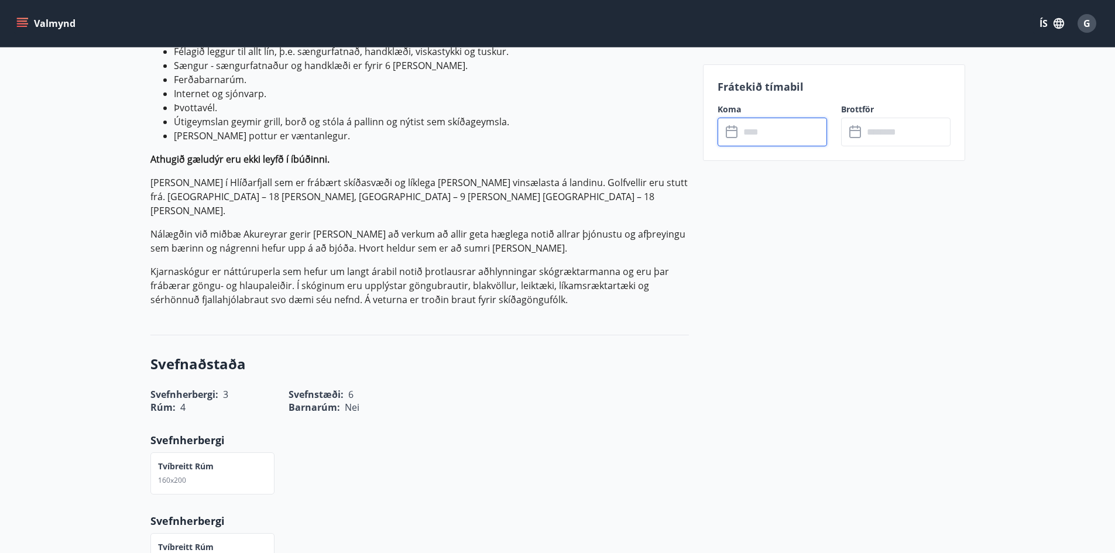
scroll to position [293, 0]
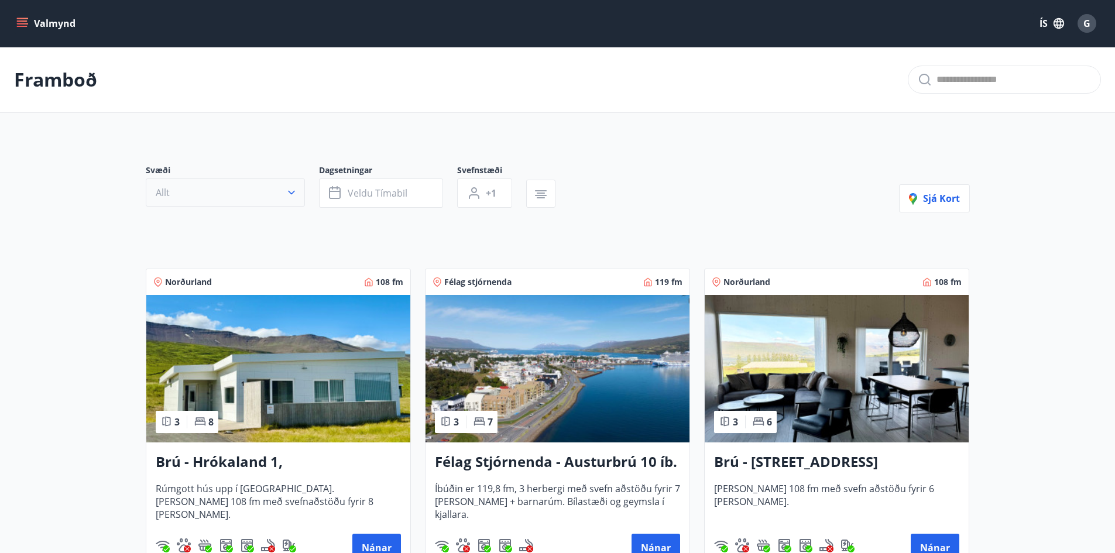
click at [284, 198] on button "Allt" at bounding box center [225, 193] width 159 height 28
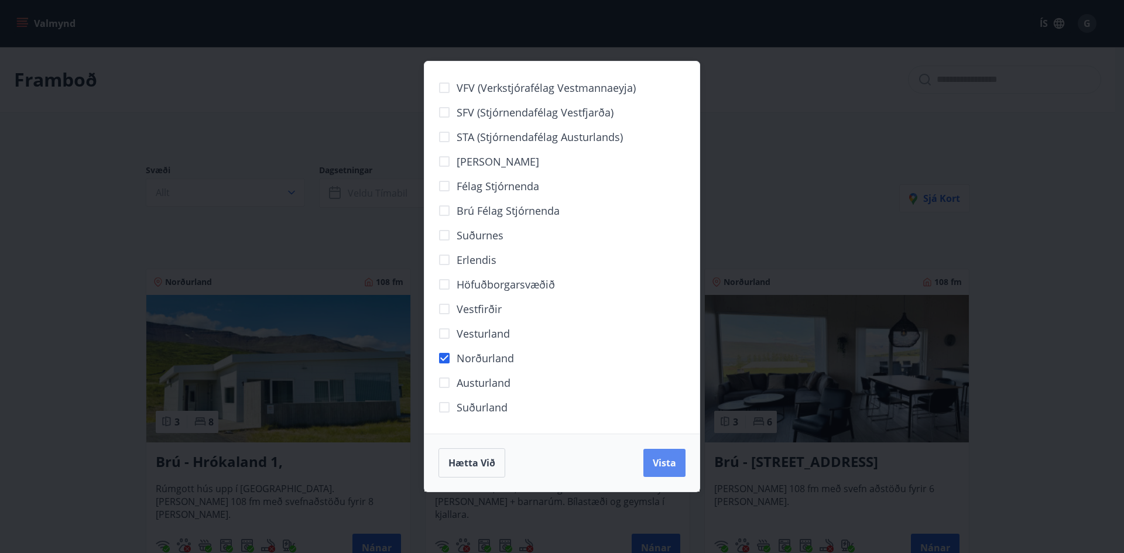
click at [666, 470] on button "Vista" at bounding box center [664, 463] width 42 height 28
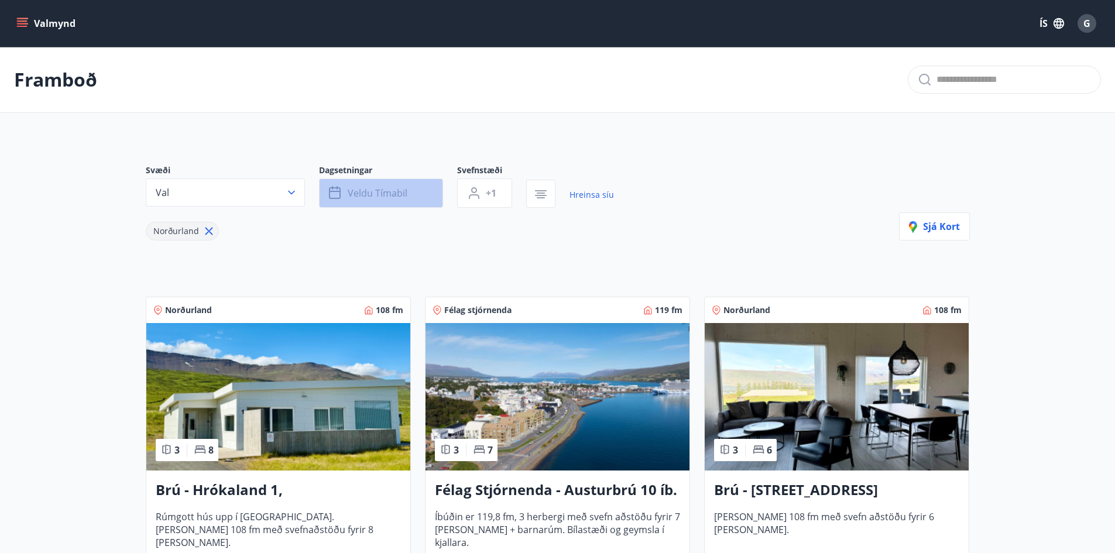
click at [393, 198] on span "Veldu tímabil" at bounding box center [378, 193] width 60 height 13
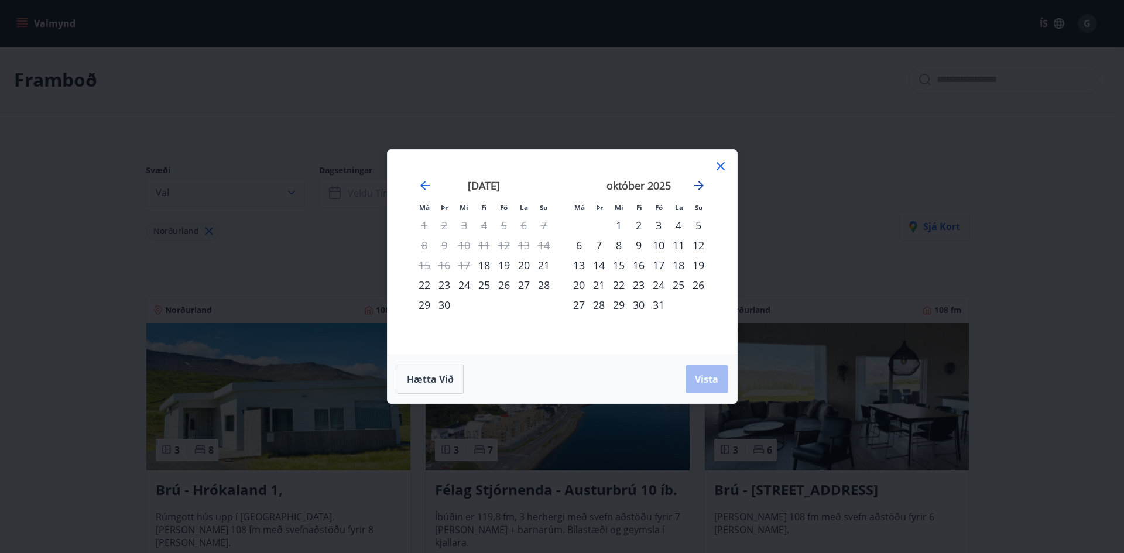
click at [697, 190] on icon "Move forward to switch to the next month." at bounding box center [699, 186] width 14 height 14
click at [639, 304] on div "27" at bounding box center [639, 305] width 20 height 20
click at [697, 304] on div "30" at bounding box center [698, 305] width 20 height 20
click at [674, 304] on div "29" at bounding box center [679, 305] width 20 height 20
click at [642, 304] on div "27" at bounding box center [639, 305] width 20 height 20
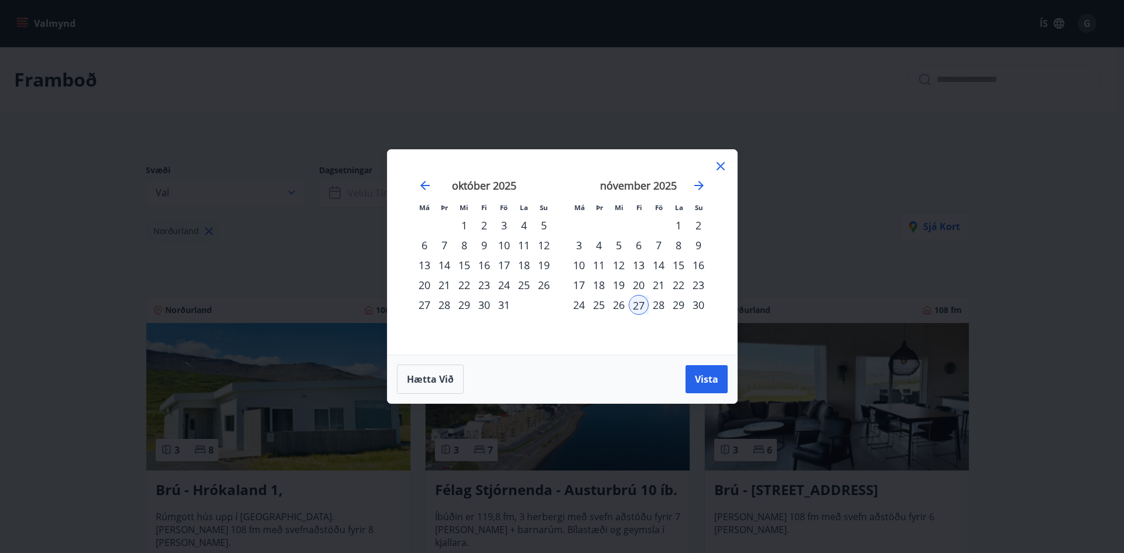
click at [696, 304] on div "30" at bounding box center [698, 305] width 20 height 20
click at [702, 382] on span "Vista" at bounding box center [706, 379] width 23 height 13
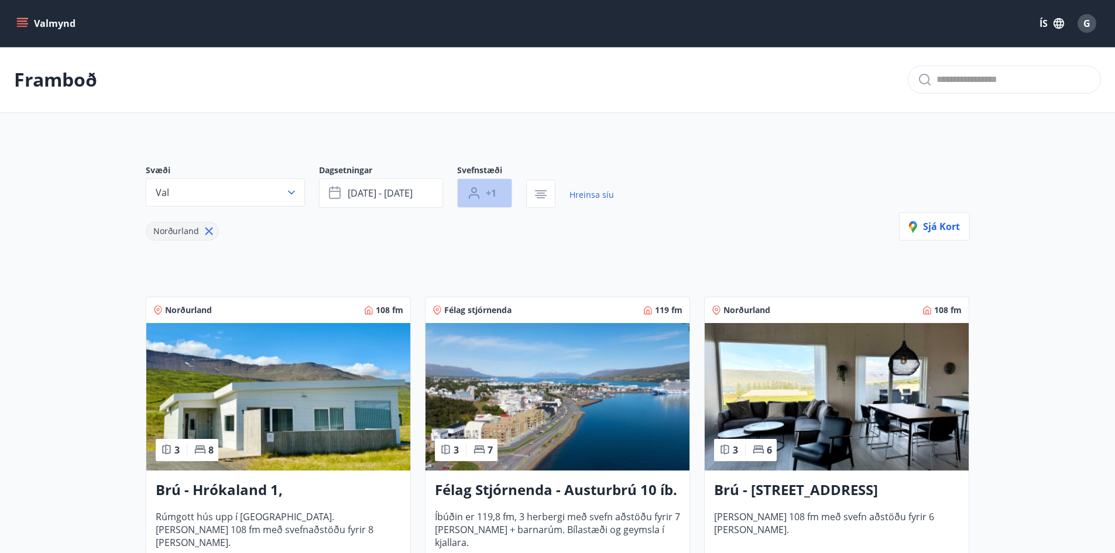
click at [496, 194] on button "+1" at bounding box center [484, 193] width 55 height 29
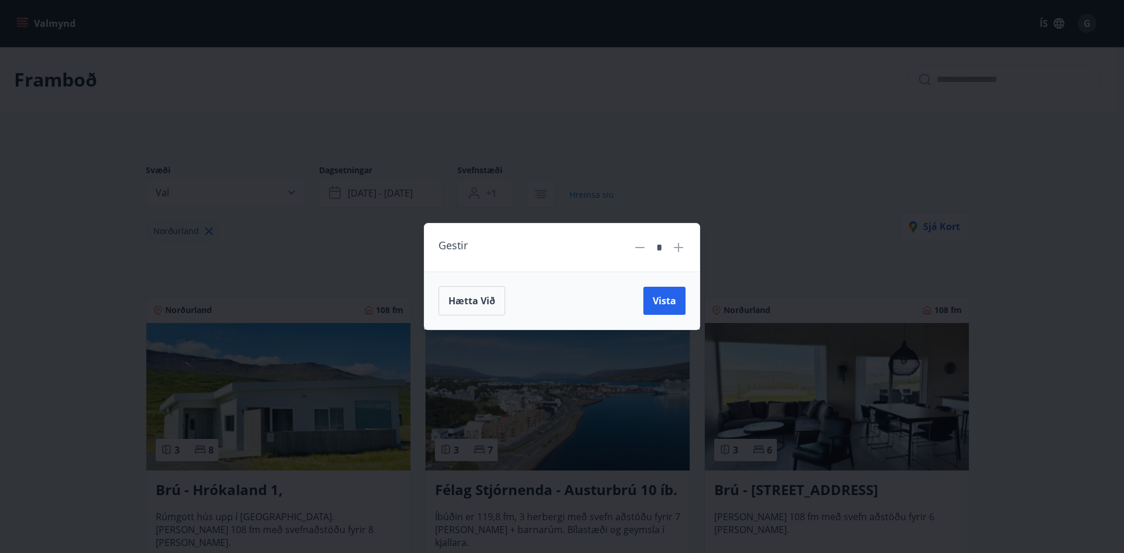
click at [679, 246] on icon at bounding box center [678, 247] width 9 height 9
type input "*"
click at [680, 311] on button "Vista" at bounding box center [664, 301] width 42 height 28
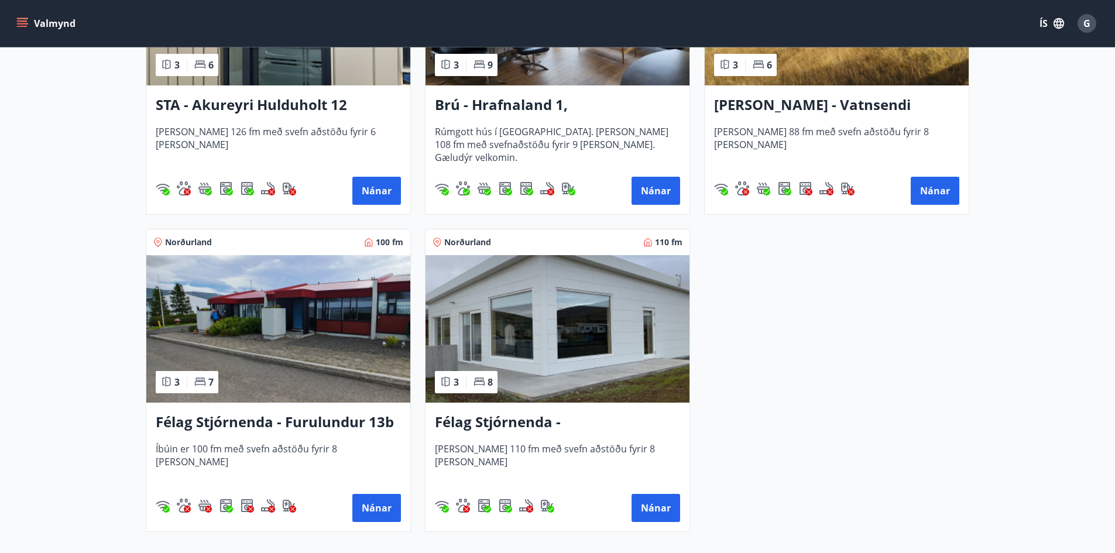
scroll to position [761, 0]
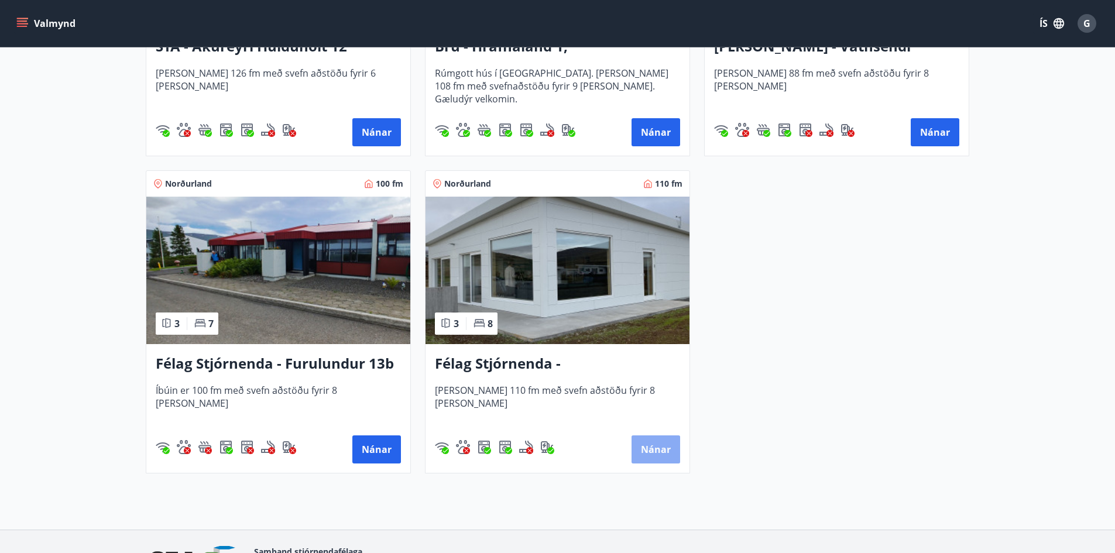
click at [651, 451] on button "Nánar" at bounding box center [656, 450] width 49 height 28
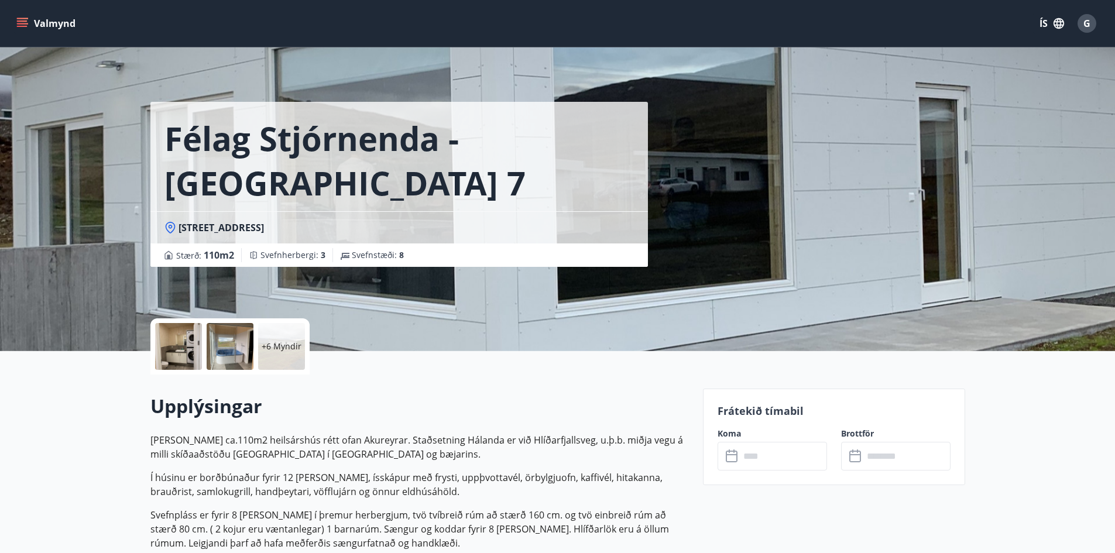
click at [743, 449] on input "text" at bounding box center [783, 456] width 87 height 29
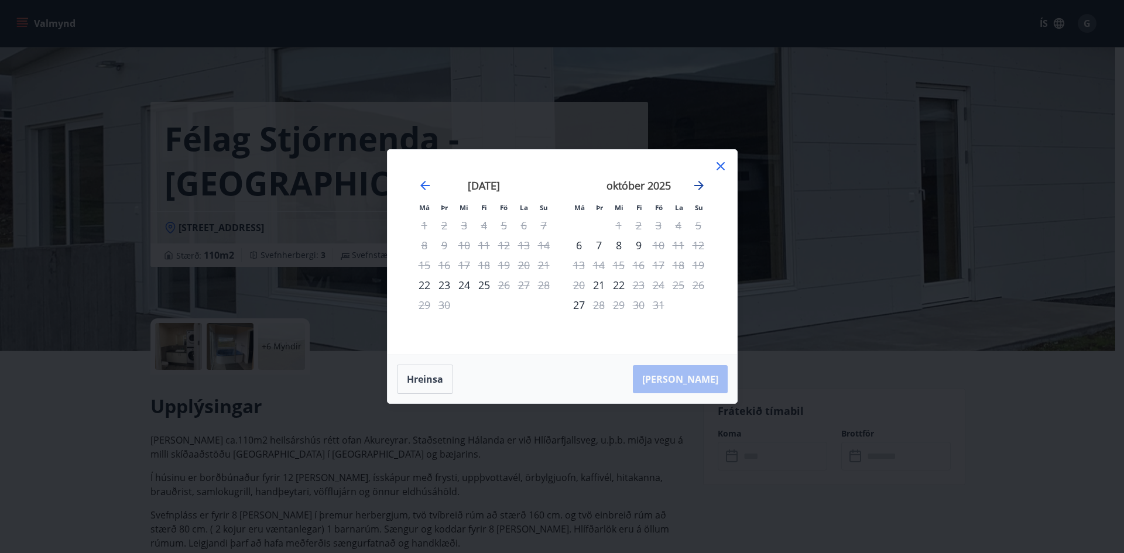
click at [693, 183] on icon "Move forward to switch to the next month." at bounding box center [699, 186] width 14 height 14
click at [719, 167] on icon at bounding box center [721, 166] width 14 height 14
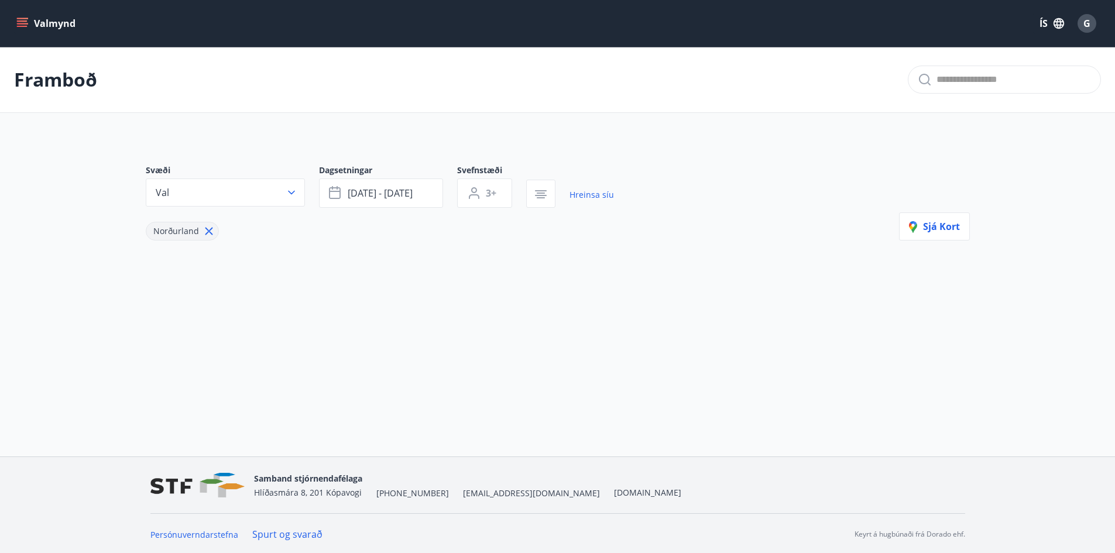
type input "*"
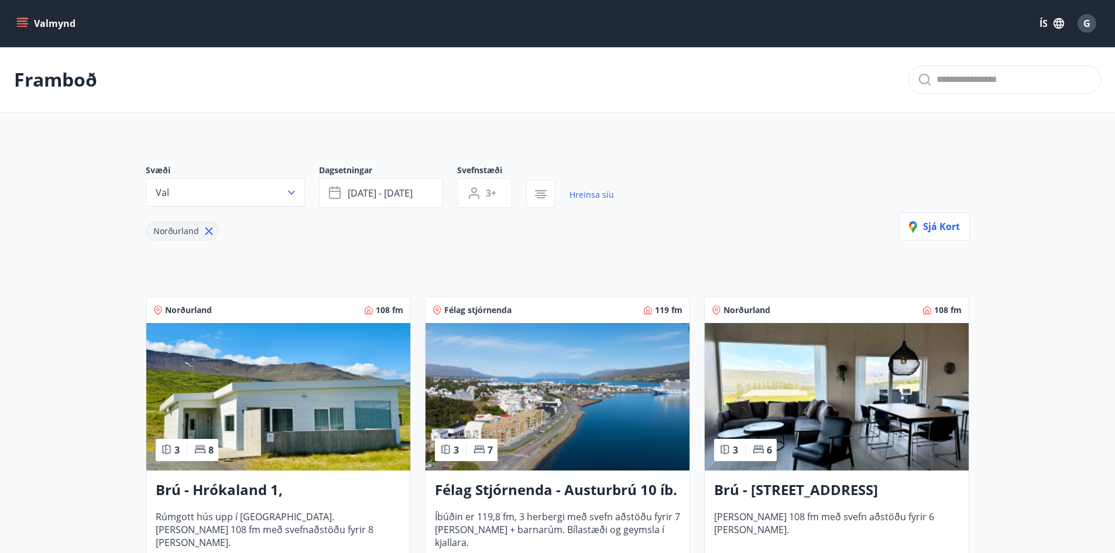
click at [23, 23] on icon "menu" at bounding box center [23, 23] width 13 height 1
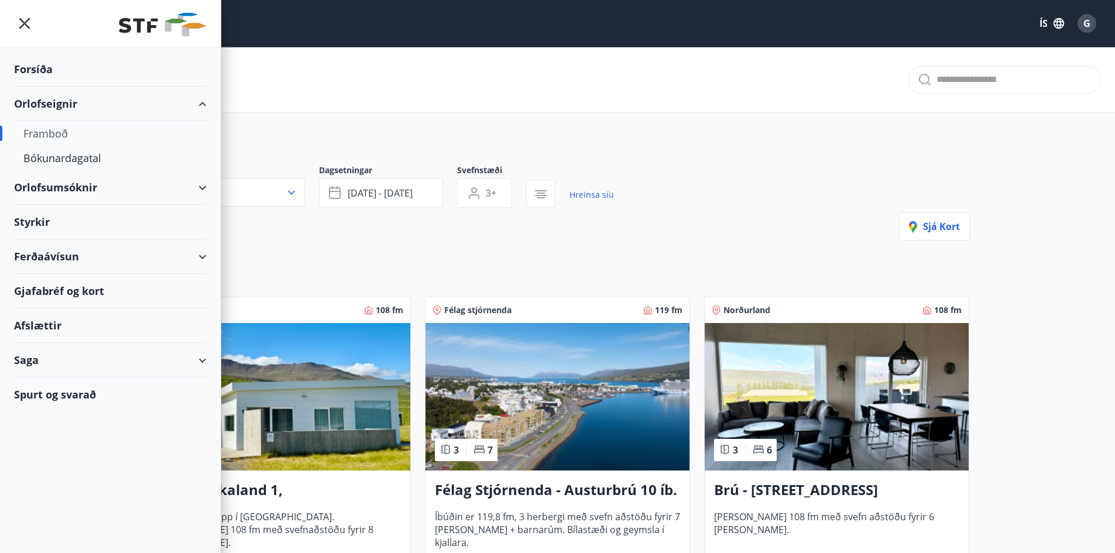
click at [46, 68] on div "Forsíða" at bounding box center [110, 69] width 193 height 35
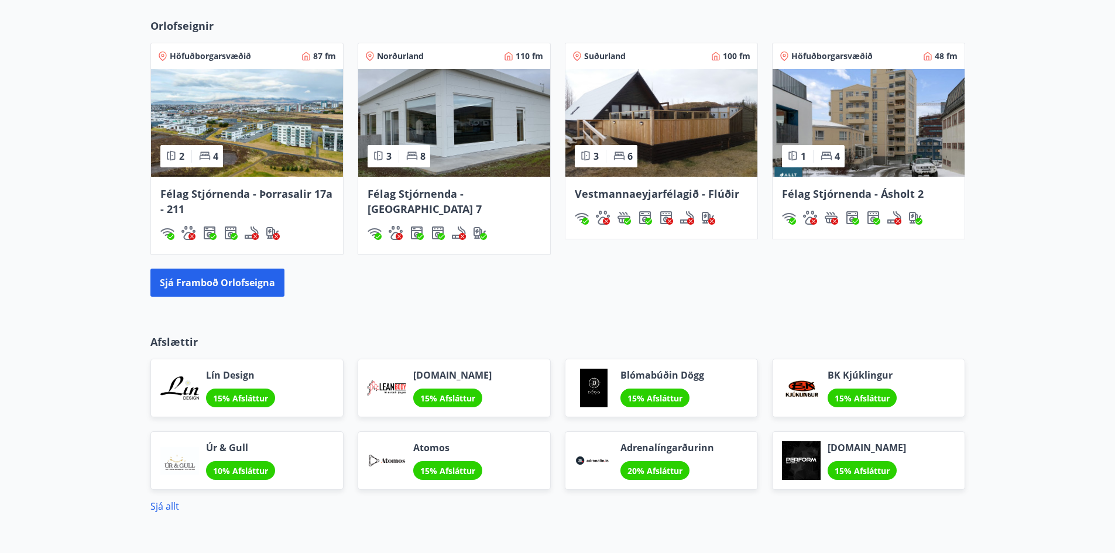
scroll to position [1382, 0]
